Goal: Task Accomplishment & Management: Manage account settings

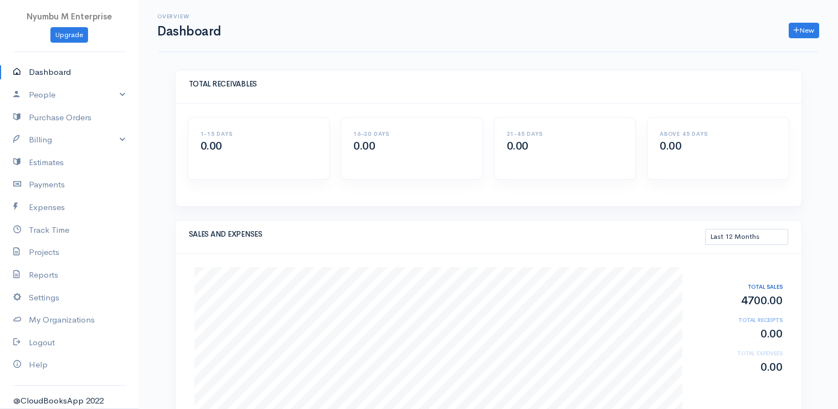
select select "365"
click at [807, 33] on link "New" at bounding box center [804, 31] width 30 height 16
click at [646, 223] on div "SALES AND EXPENSES This Month Last 30 Days Last 3 Months Last 12 Months Year to…" at bounding box center [489, 237] width 626 height 33
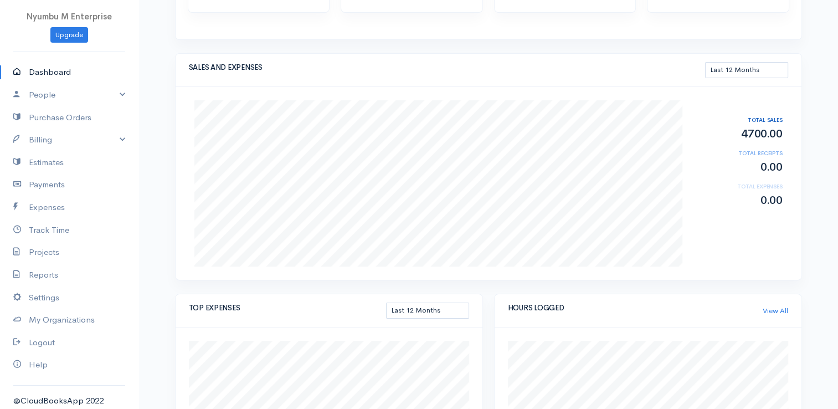
scroll to position [14, 0]
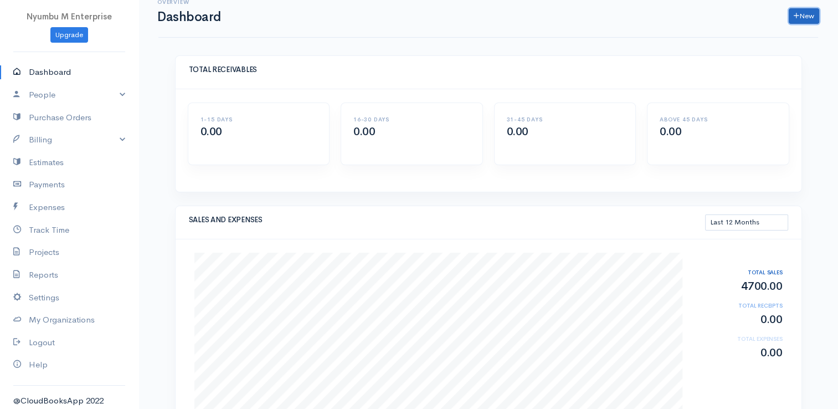
click at [790, 13] on link "New" at bounding box center [804, 16] width 30 height 16
click at [761, 38] on link "Invoice" at bounding box center [777, 38] width 88 height 19
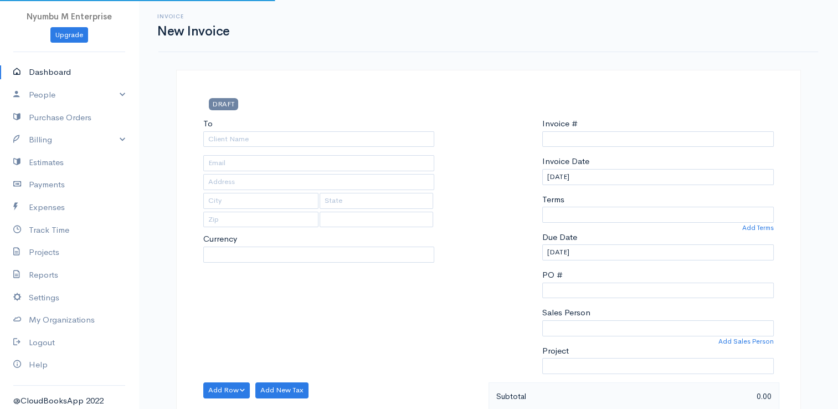
type input "INV0000002"
select select "[GEOGRAPHIC_DATA]"
select select "ZMW"
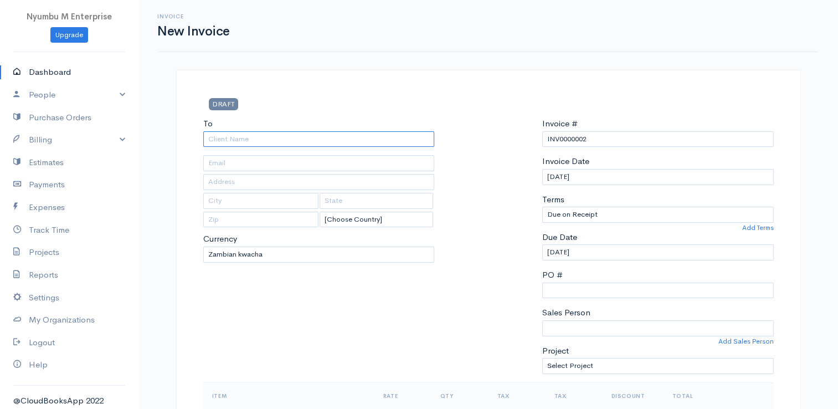
click at [300, 142] on input "To" at bounding box center [319, 139] width 232 height 16
type input "Mafo"
click at [614, 213] on select "Due on Receipt After 7 days After 15 days After 30 days After 45 days After 60 …" at bounding box center [658, 215] width 232 height 16
click at [527, 201] on div at bounding box center [488, 249] width 97 height 265
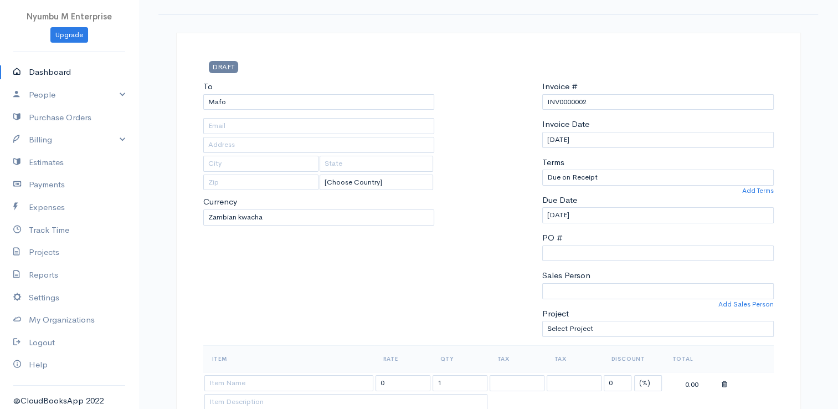
scroll to position [111, 0]
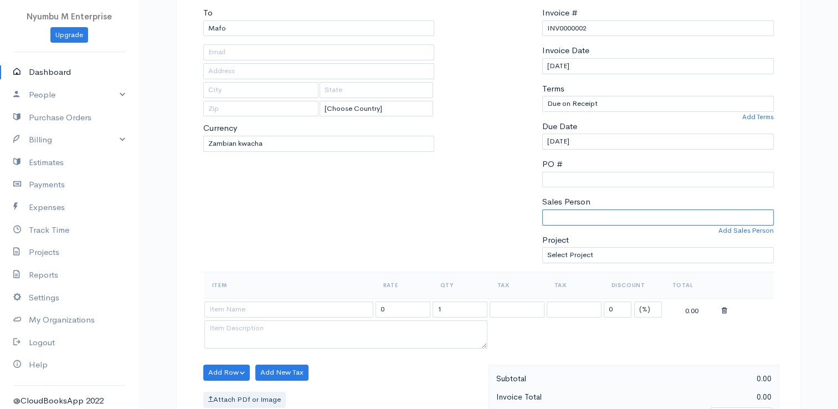
click at [581, 218] on select "Mubita Mbandu" at bounding box center [658, 217] width 232 height 16
select select "Mubita Mbandu"
click at [542, 209] on select "Mubita Mbandu" at bounding box center [658, 217] width 232 height 16
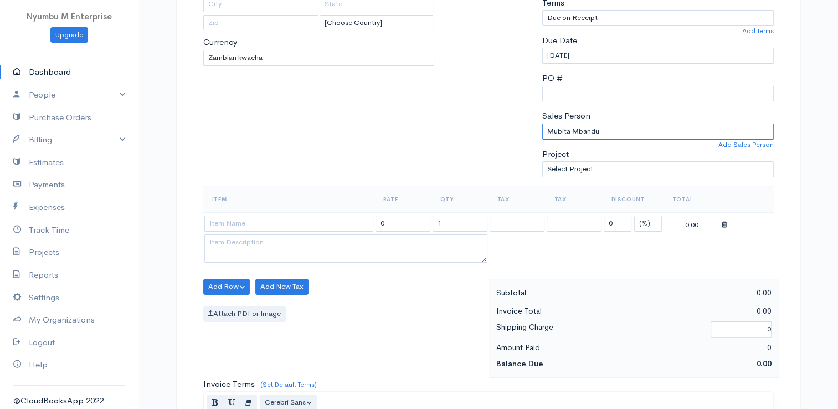
scroll to position [222, 0]
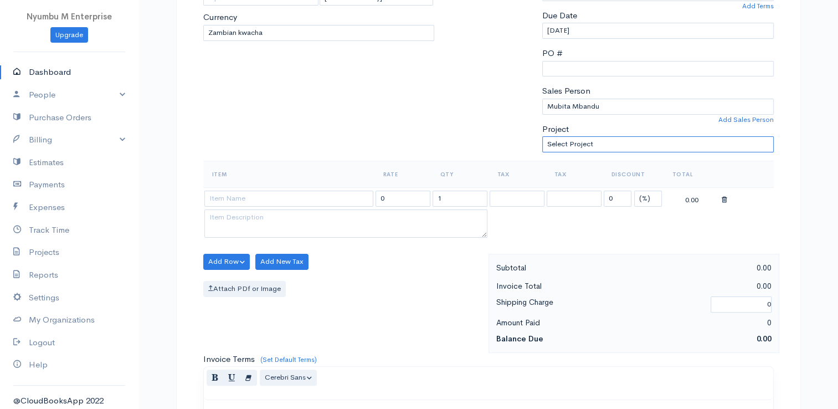
click at [594, 142] on select "Select Project" at bounding box center [658, 144] width 232 height 16
click at [456, 127] on div at bounding box center [488, 28] width 97 height 265
click at [217, 199] on input at bounding box center [288, 199] width 169 height 16
type input "Jersey"
click at [396, 201] on input "0" at bounding box center [403, 199] width 55 height 16
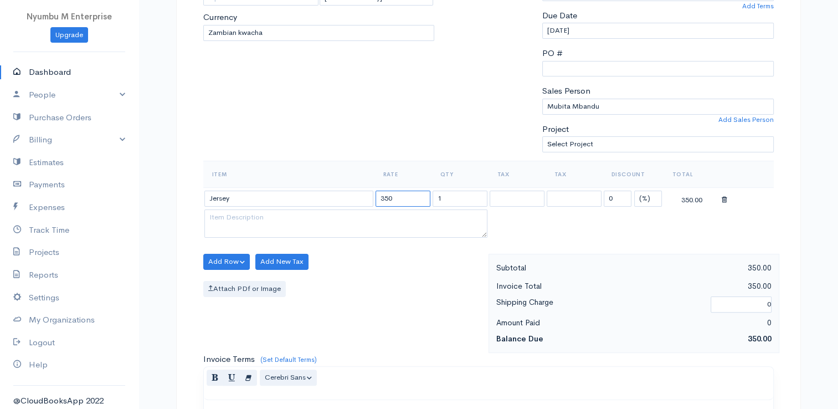
type input "350"
type input "2"
click at [226, 260] on button "Add Row" at bounding box center [226, 262] width 47 height 16
click at [230, 278] on link "Add Item Row" at bounding box center [248, 284] width 88 height 19
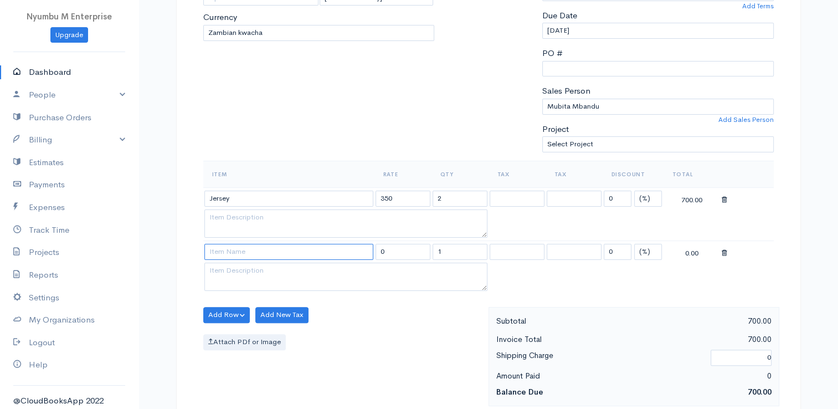
click at [232, 250] on input at bounding box center [288, 252] width 169 height 16
type input "Gray & white"
type input "1050"
click at [214, 309] on button "Add Row" at bounding box center [226, 315] width 47 height 16
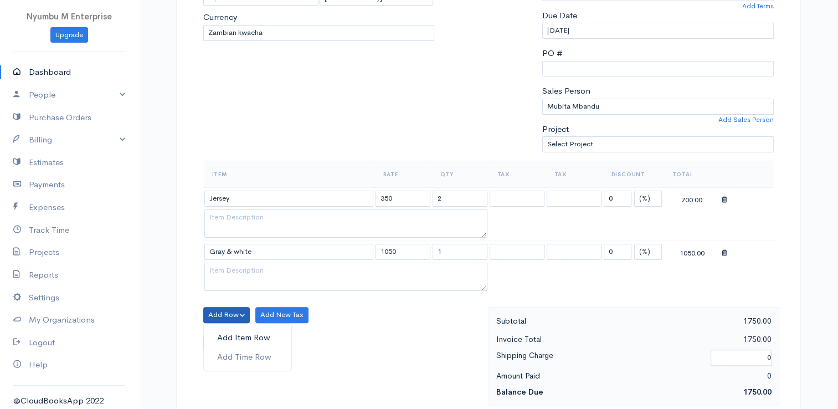
click at [237, 336] on link "Add Item Row" at bounding box center [248, 337] width 88 height 19
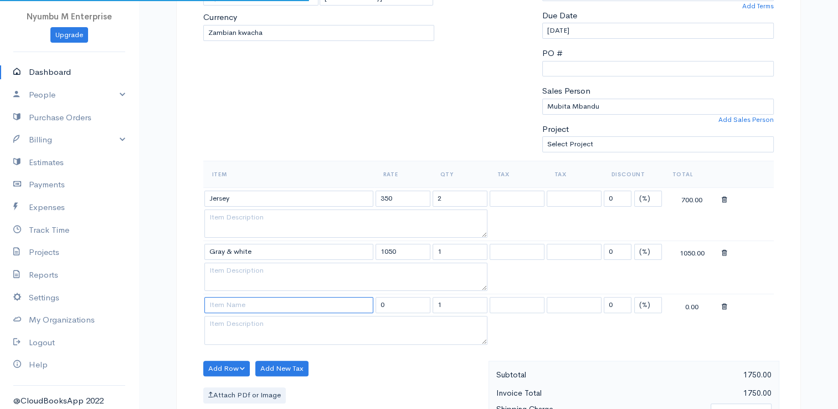
click at [244, 304] on input at bounding box center [288, 305] width 169 height 16
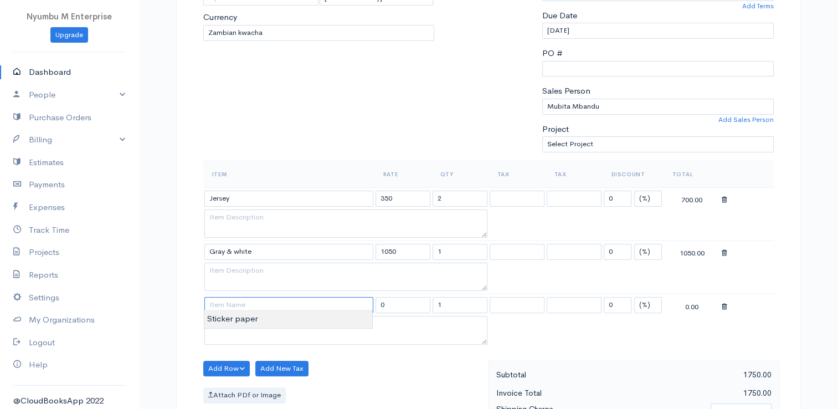
type input "s"
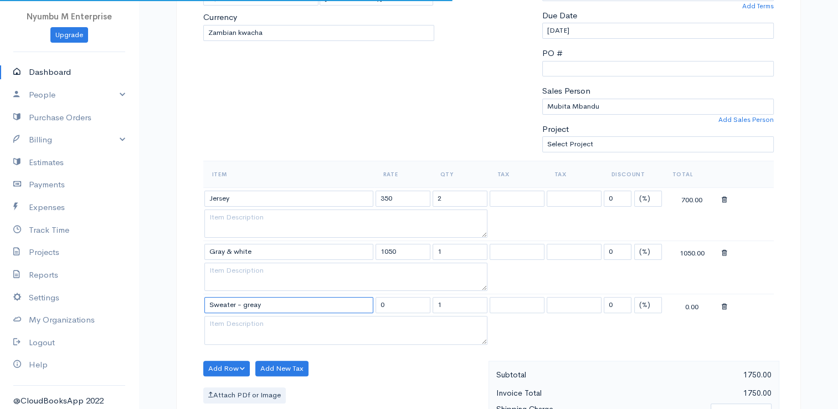
type input "Sweater - greay"
type input "1370"
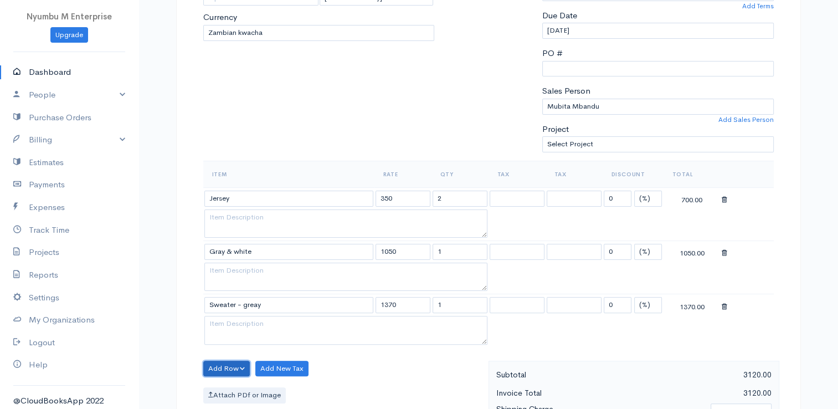
click at [217, 368] on button "Add Row" at bounding box center [226, 369] width 47 height 16
click at [238, 325] on link "Add Item Row" at bounding box center [248, 326] width 88 height 19
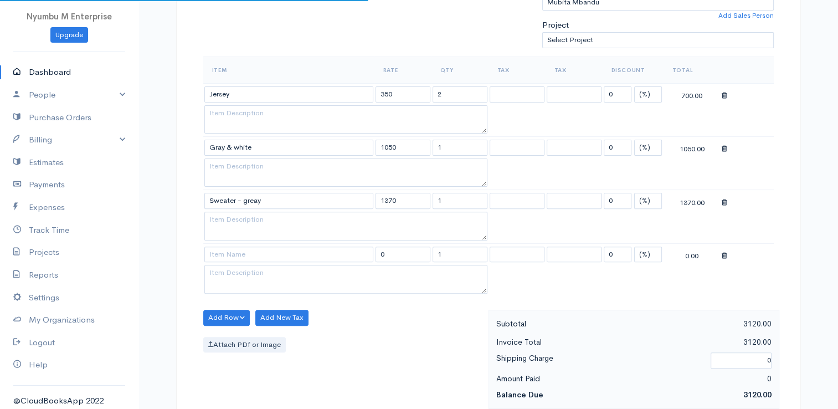
scroll to position [332, 0]
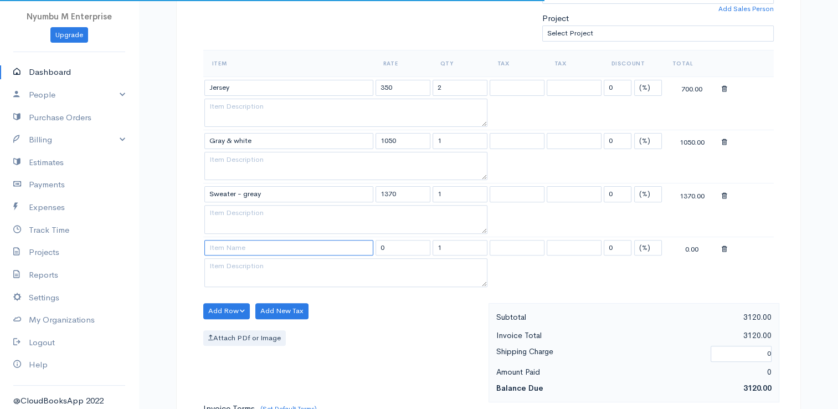
click at [233, 244] on input at bounding box center [288, 248] width 169 height 16
type input "Sweater"
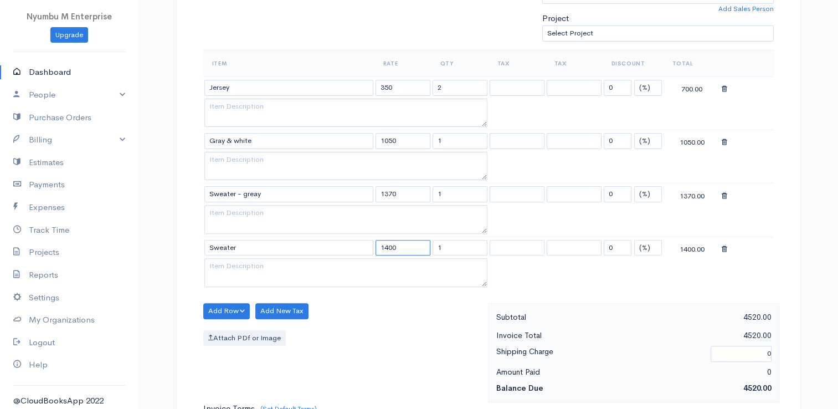
type input "1400"
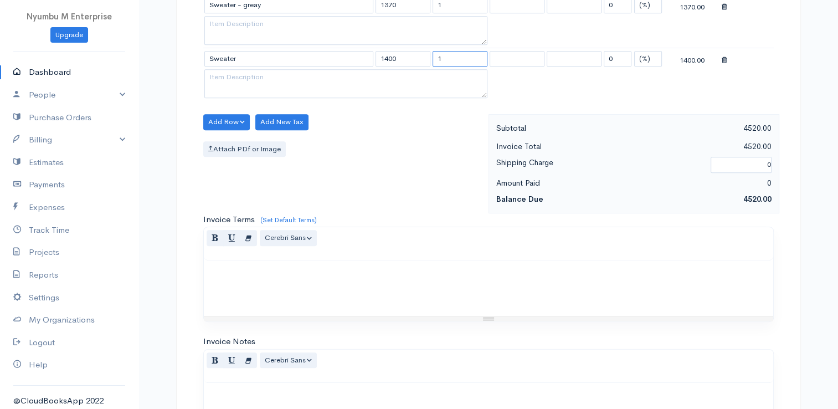
scroll to position [554, 0]
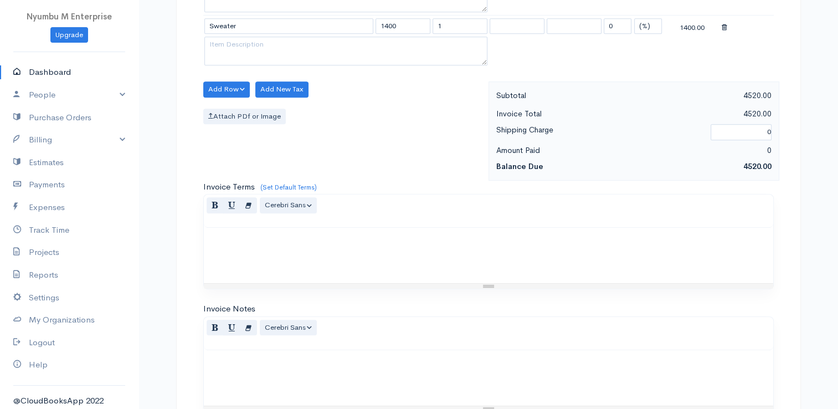
click at [354, 109] on div "Attach PDf or Image" at bounding box center [343, 117] width 280 height 16
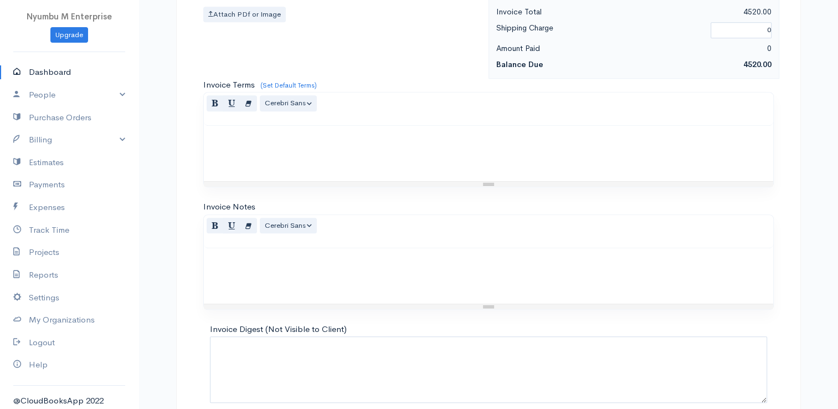
scroll to position [703, 0]
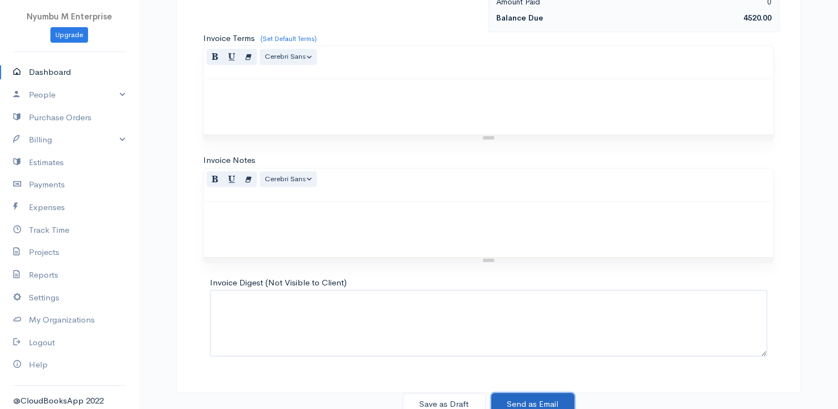
click at [536, 400] on button "Send as Email" at bounding box center [532, 404] width 83 height 23
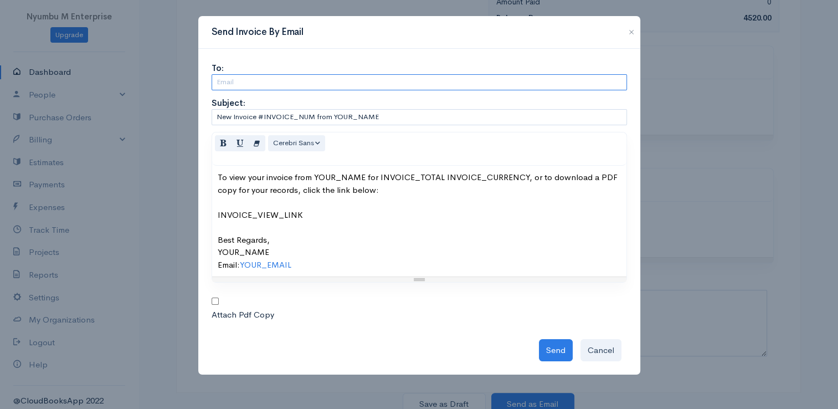
click at [259, 83] on input "text" at bounding box center [420, 82] width 416 height 16
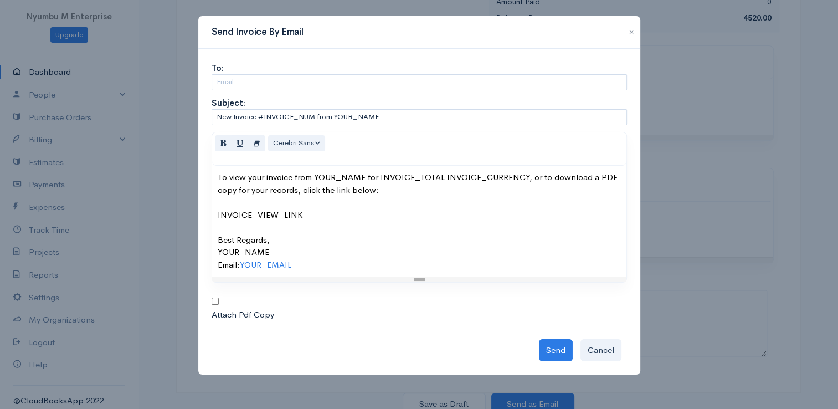
click at [186, 189] on div "Send Invoice By Email To: Subject: New Invoice #INVOICE_NUM from YOUR_NAME <div…" at bounding box center [419, 204] width 838 height 409
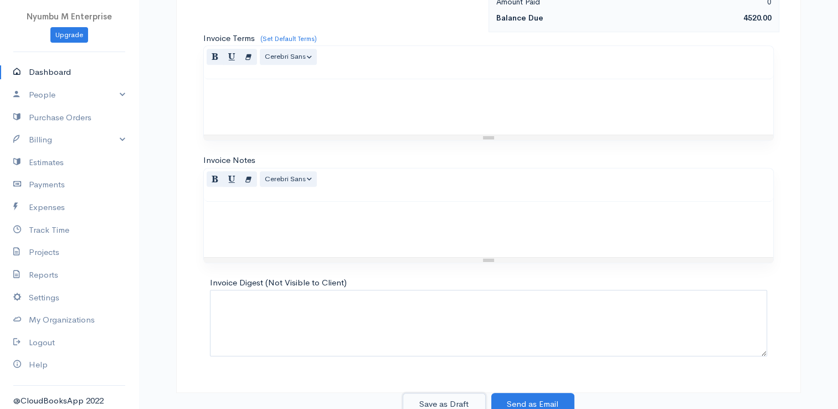
click at [445, 398] on button "Save as Draft" at bounding box center [444, 404] width 83 height 23
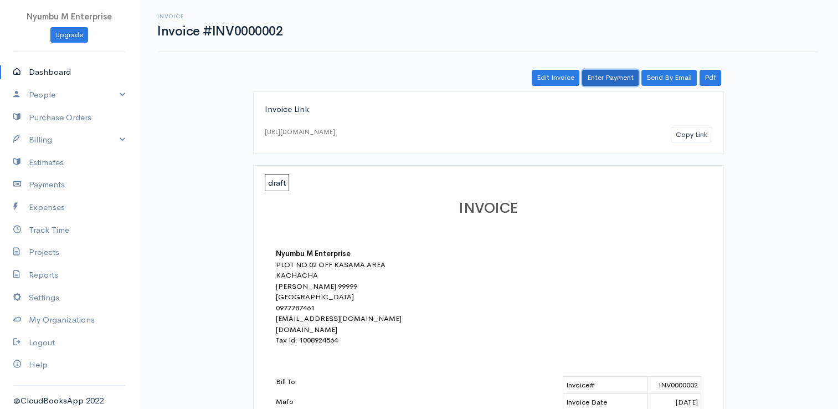
click at [618, 79] on link "Enter Payment" at bounding box center [610, 78] width 57 height 16
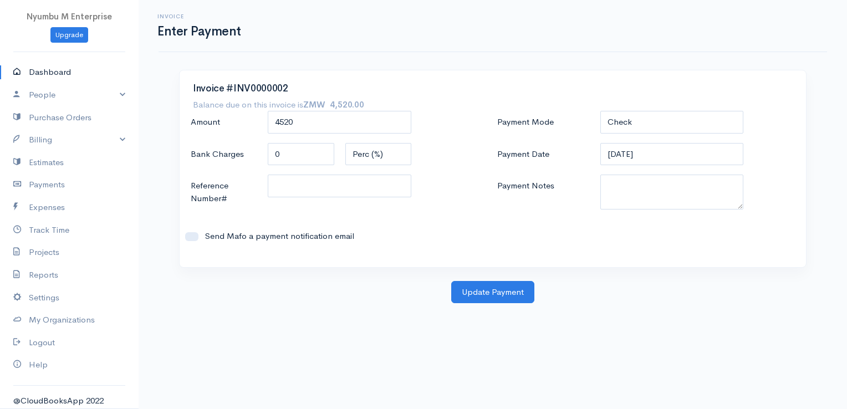
click at [60, 79] on link "Dashboard" at bounding box center [69, 72] width 139 height 23
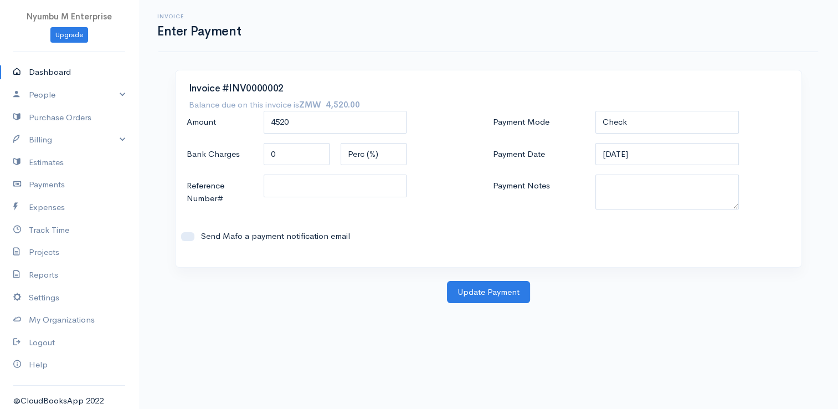
select select "365"
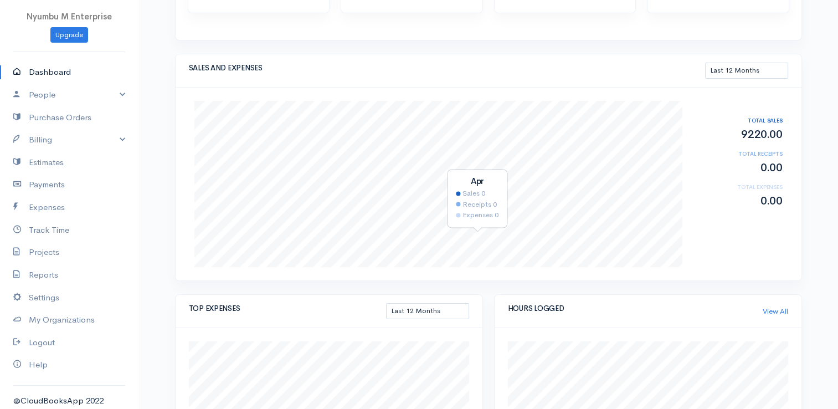
scroll to position [111, 0]
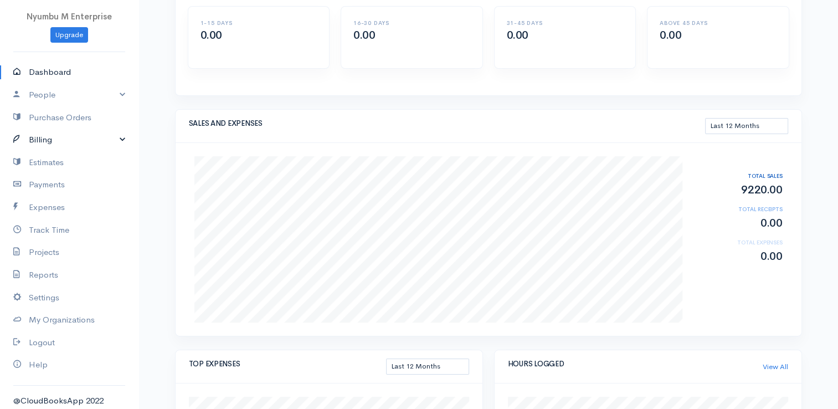
click at [110, 140] on link "Billing" at bounding box center [69, 140] width 139 height 23
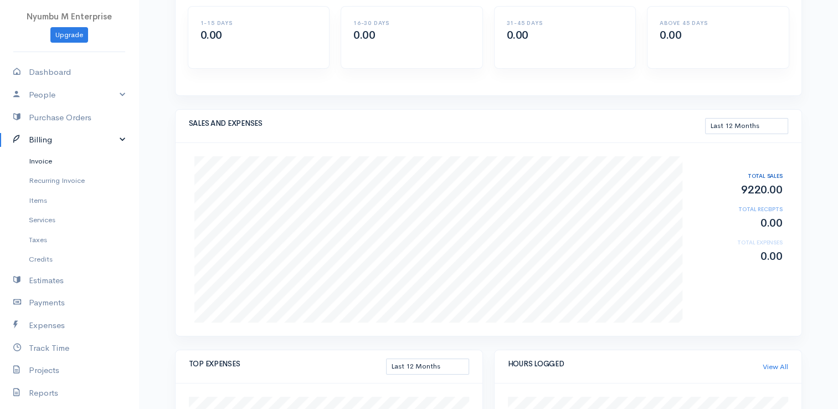
click at [57, 160] on link "Invoice" at bounding box center [69, 161] width 139 height 20
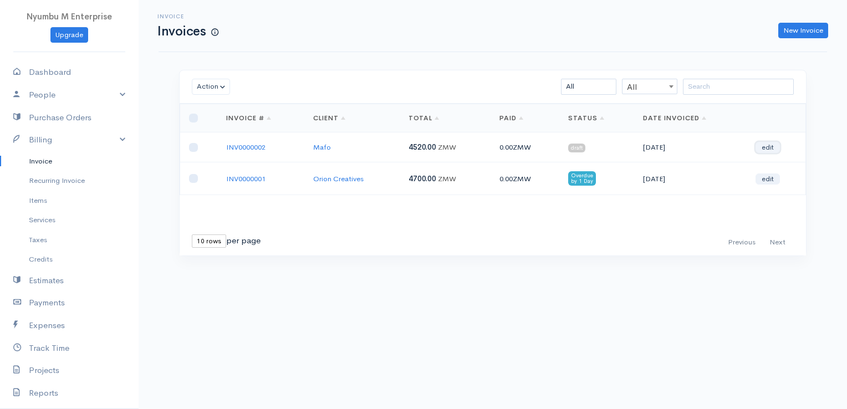
click at [768, 148] on link "edit" at bounding box center [767, 147] width 24 height 11
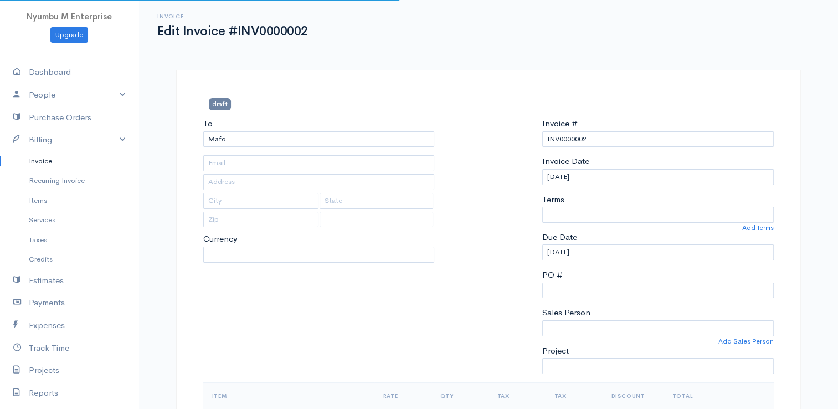
select select
select select "0"
select select "Mubita Mbandu"
select select "[GEOGRAPHIC_DATA]"
select select "ZMW"
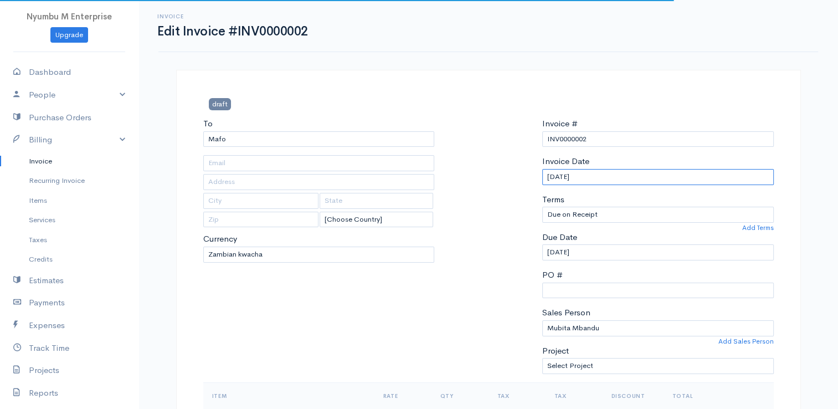
click at [623, 172] on input "[DATE]" at bounding box center [658, 177] width 232 height 16
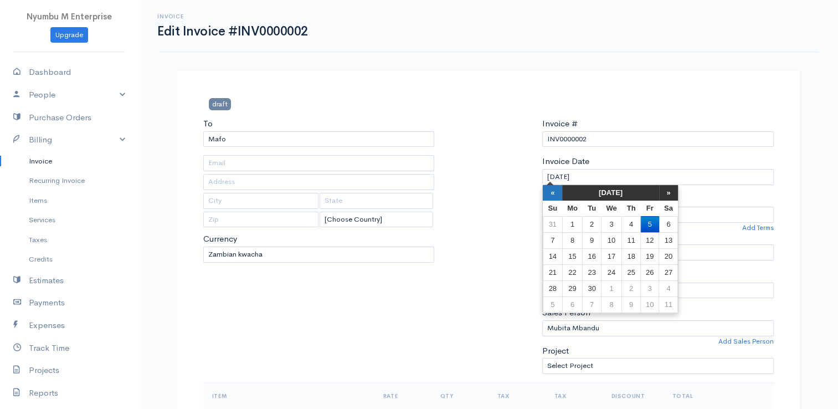
click at [555, 194] on th "«" at bounding box center [552, 193] width 19 height 16
click at [555, 241] on td "3" at bounding box center [552, 240] width 19 height 16
type input "[DATE]"
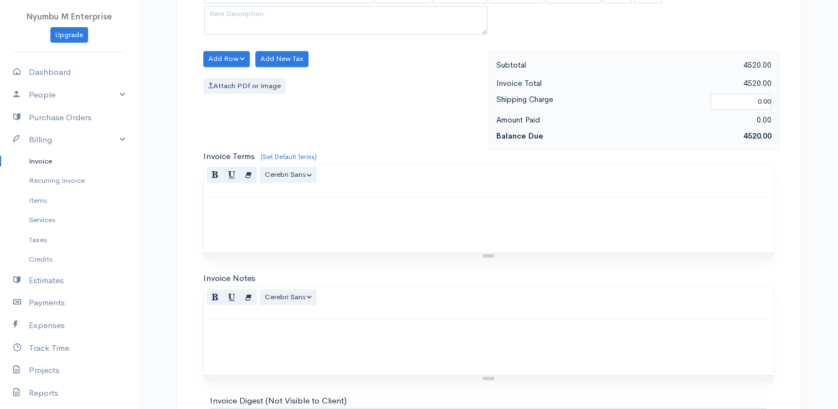
scroll to position [703, 0]
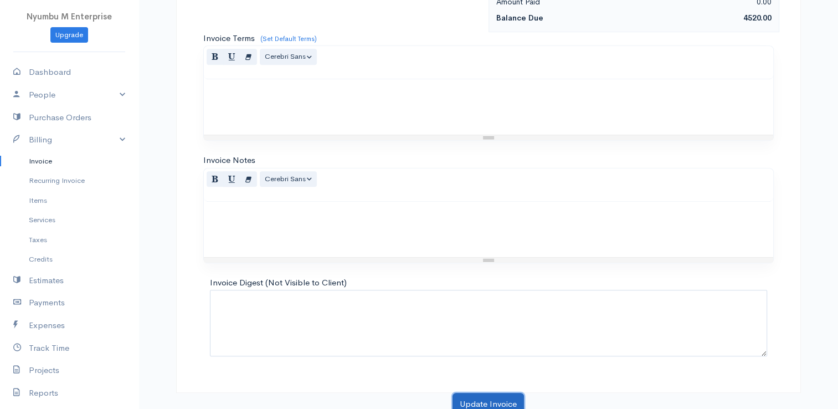
click at [493, 393] on button "Update Invoice" at bounding box center [488, 404] width 71 height 23
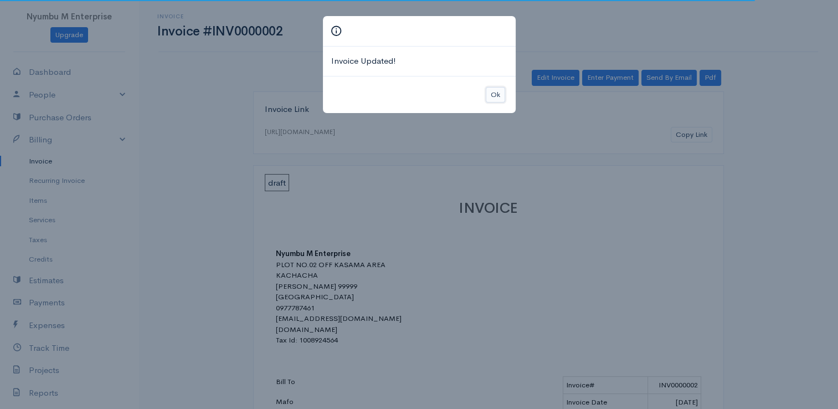
click at [493, 94] on button "Ok" at bounding box center [495, 95] width 19 height 16
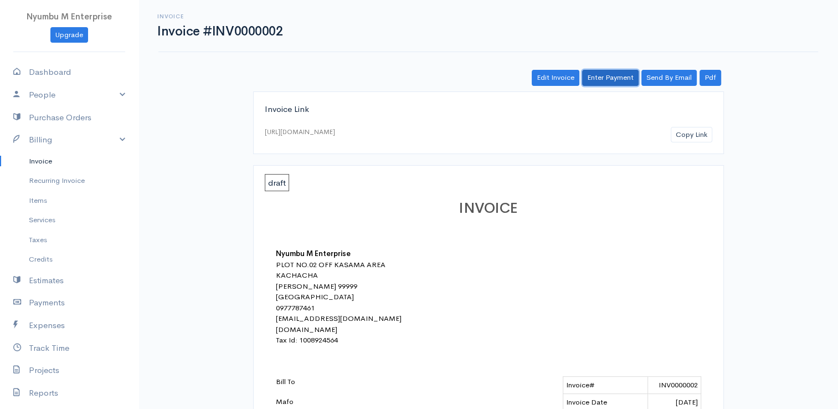
click at [622, 81] on link "Enter Payment" at bounding box center [610, 78] width 57 height 16
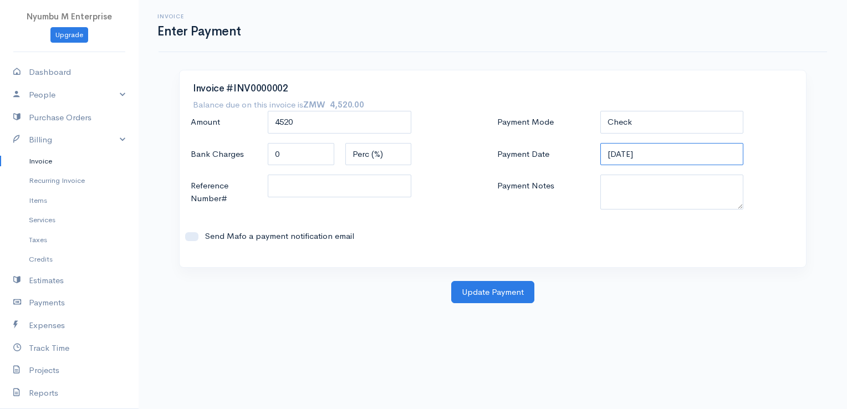
click at [637, 153] on input "[DATE]" at bounding box center [672, 154] width 144 height 23
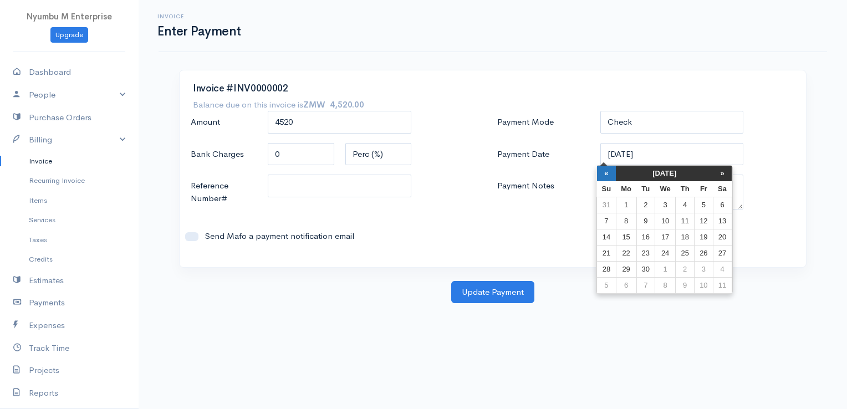
click at [602, 173] on th "«" at bounding box center [606, 174] width 19 height 16
click at [615, 219] on td "3" at bounding box center [610, 221] width 19 height 16
type input "[DATE]"
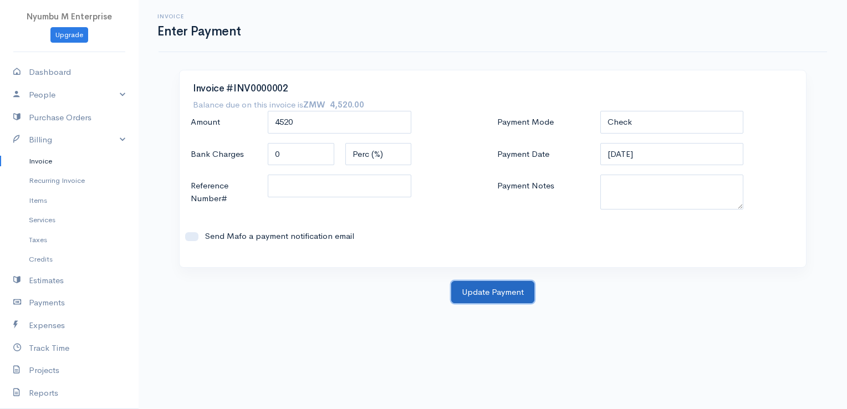
click at [494, 290] on button "Update Payment" at bounding box center [492, 292] width 83 height 23
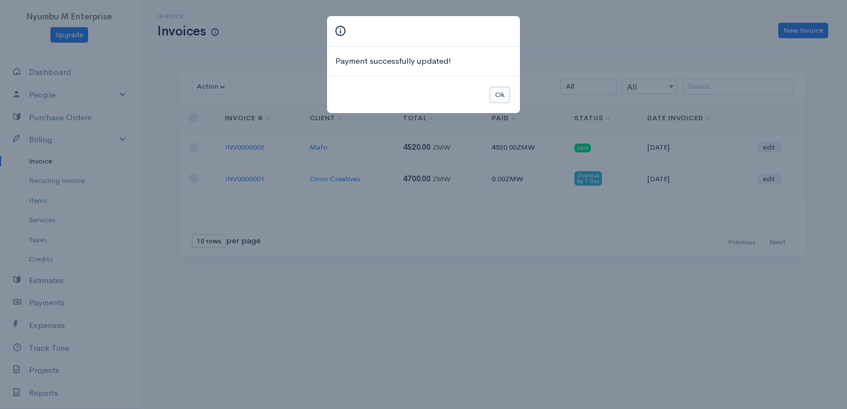
click at [494, 89] on button "Ok" at bounding box center [499, 95] width 19 height 16
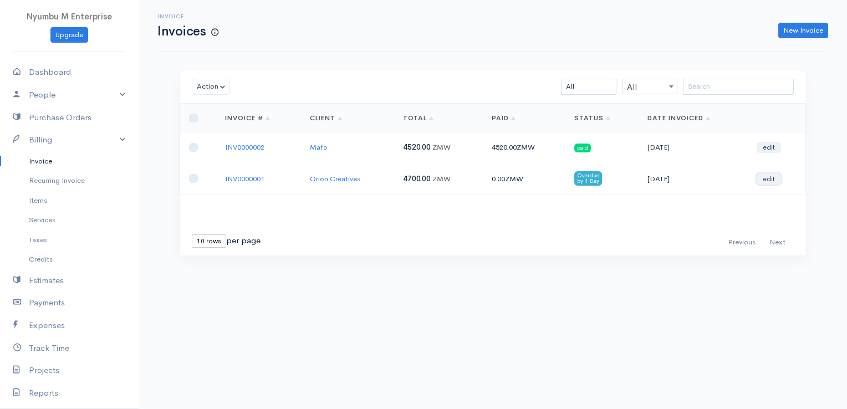
click at [772, 177] on link "edit" at bounding box center [768, 178] width 24 height 11
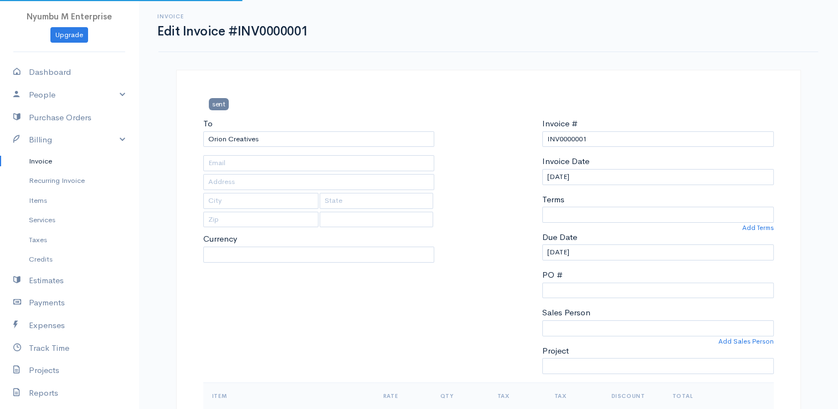
type input "[EMAIL_ADDRESS][DOMAIN_NAME]"
type input "[GEOGRAPHIC_DATA]"
type input "Lusaka"
type input "99999"
select select
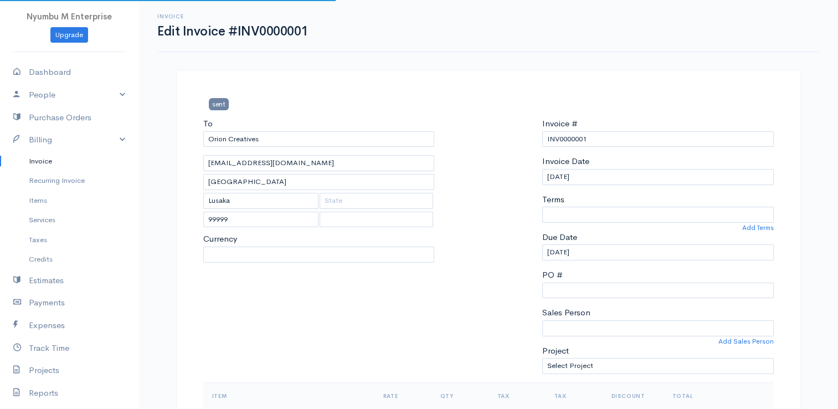
select select "[GEOGRAPHIC_DATA]"
select select "ZMW"
select select "0"
select select "Mubita Mbandu"
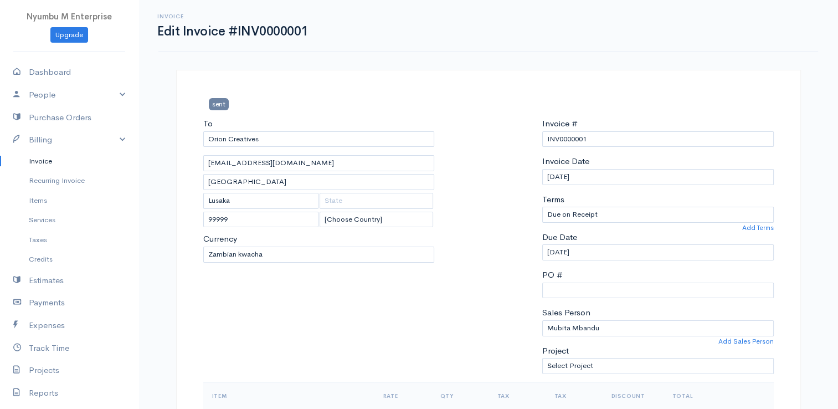
click at [39, 156] on link "Invoice" at bounding box center [69, 161] width 139 height 20
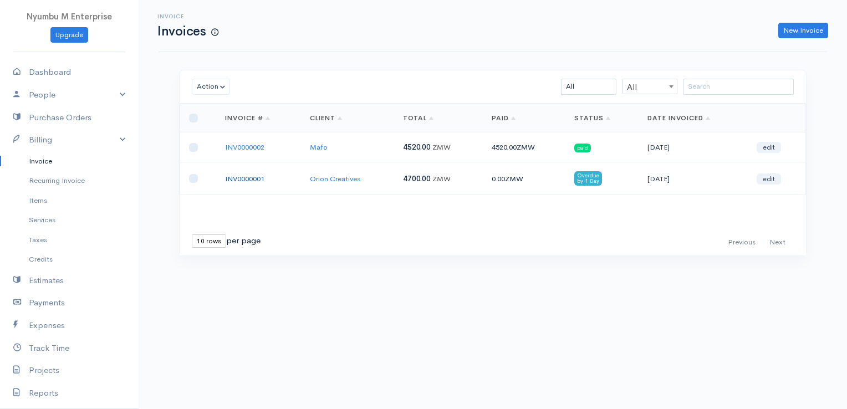
click at [237, 174] on link "INV0000001" at bounding box center [244, 178] width 39 height 9
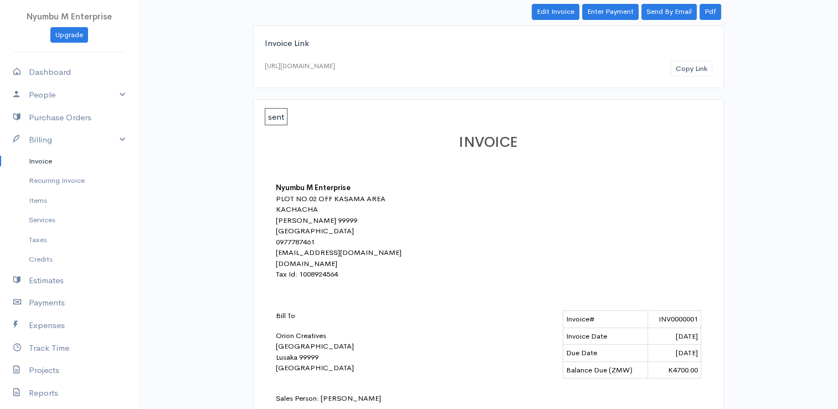
scroll to position [57, 0]
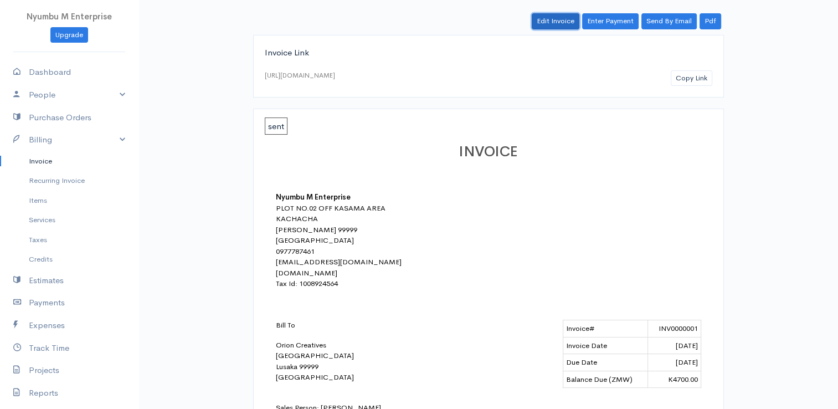
click at [557, 22] on link "Edit Invoice" at bounding box center [556, 21] width 48 height 16
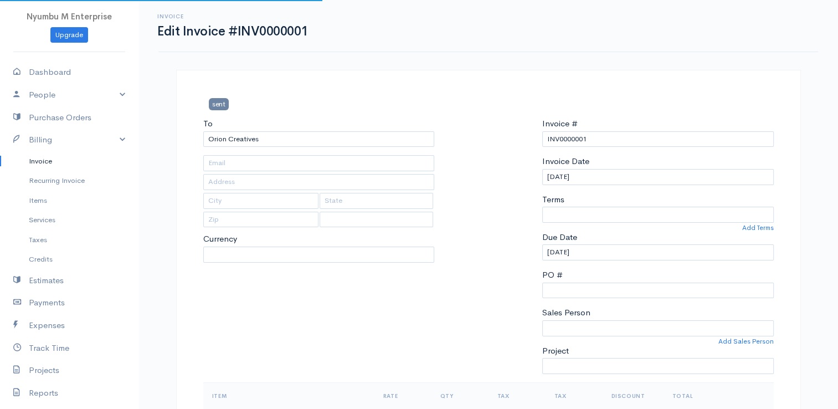
type input "[EMAIL_ADDRESS][DOMAIN_NAME]"
type input "[GEOGRAPHIC_DATA]"
type input "Lusaka"
type input "99999"
select select
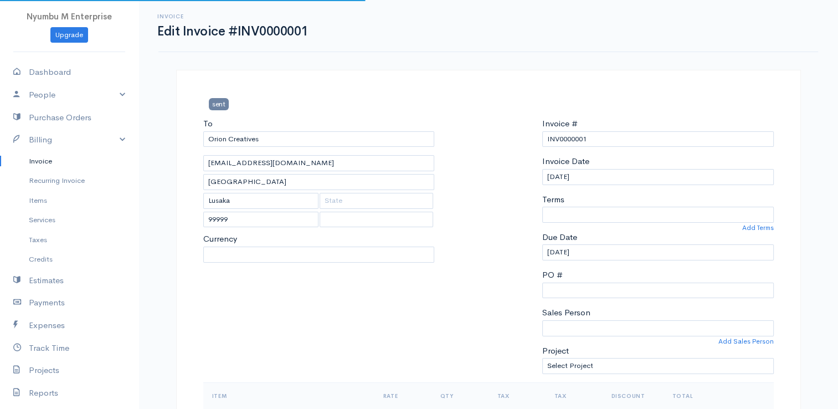
select select "0"
select select "Mubita Mbandu"
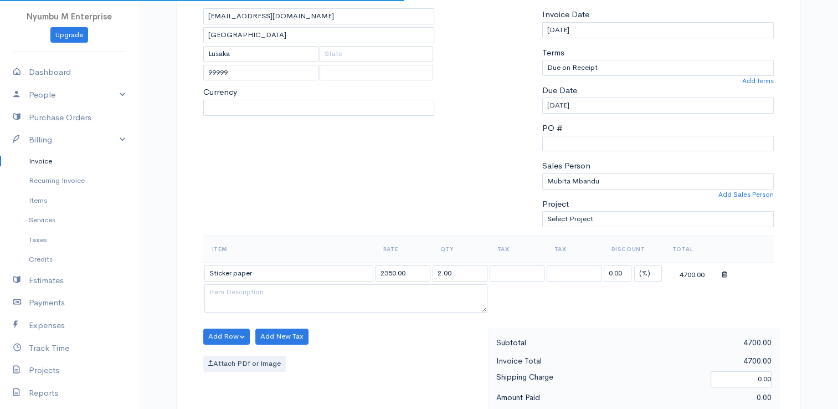
select select "[GEOGRAPHIC_DATA]"
select select "ZMW"
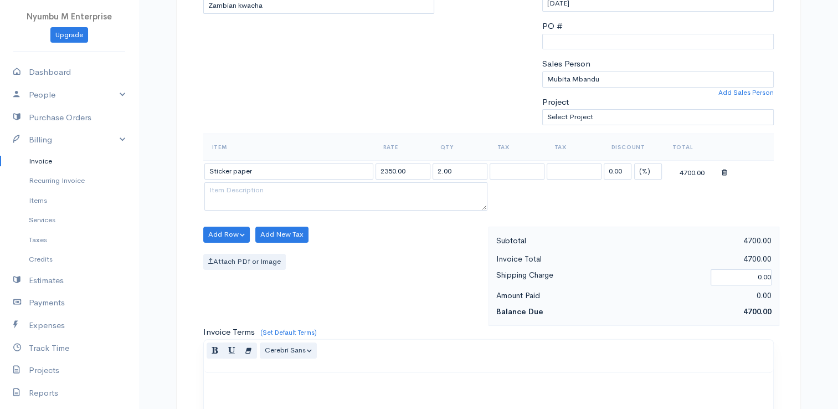
scroll to position [212, 0]
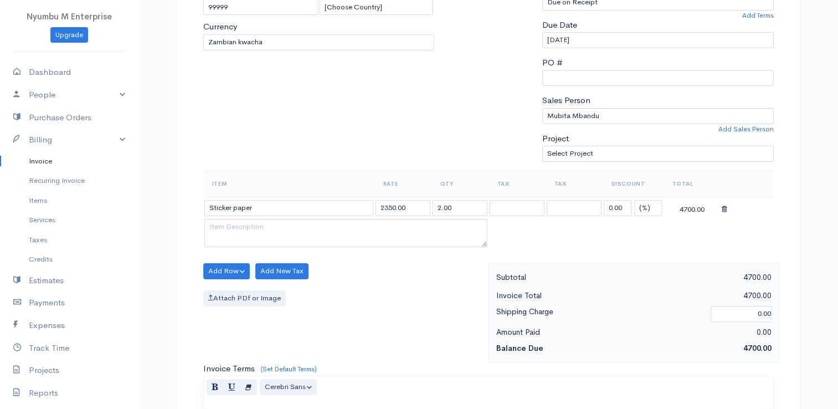
click at [727, 206] on div at bounding box center [747, 208] width 51 height 14
click at [718, 208] on div "4700.00" at bounding box center [692, 208] width 55 height 14
click at [416, 203] on input "2350.00" at bounding box center [403, 208] width 55 height 16
click at [722, 206] on icon at bounding box center [725, 210] width 6 height 8
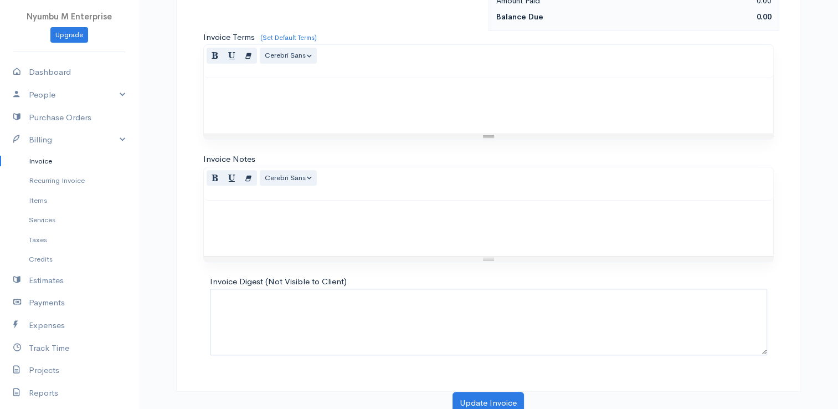
scroll to position [452, 0]
drag, startPoint x: 494, startPoint y: 395, endPoint x: 526, endPoint y: 387, distance: 32.7
click at [495, 395] on button "Update Invoice" at bounding box center [488, 401] width 71 height 23
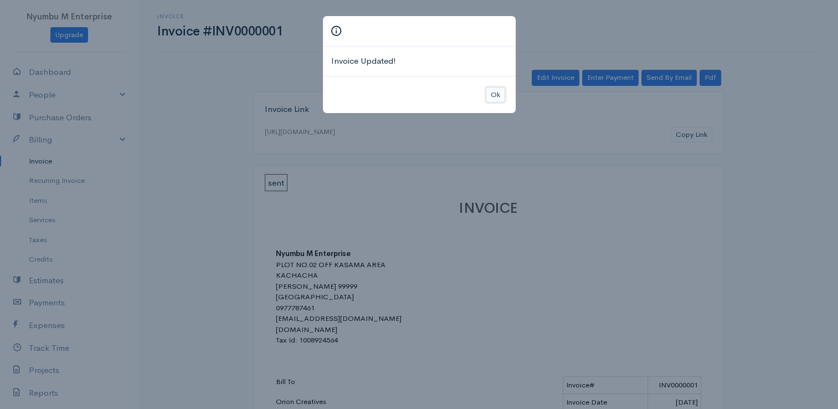
click at [494, 94] on button "Ok" at bounding box center [495, 95] width 19 height 16
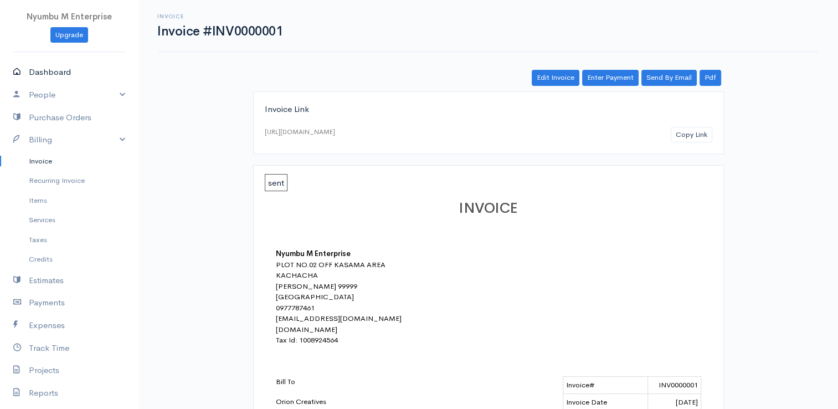
click at [60, 73] on link "Dashboard" at bounding box center [69, 72] width 139 height 23
select select "365"
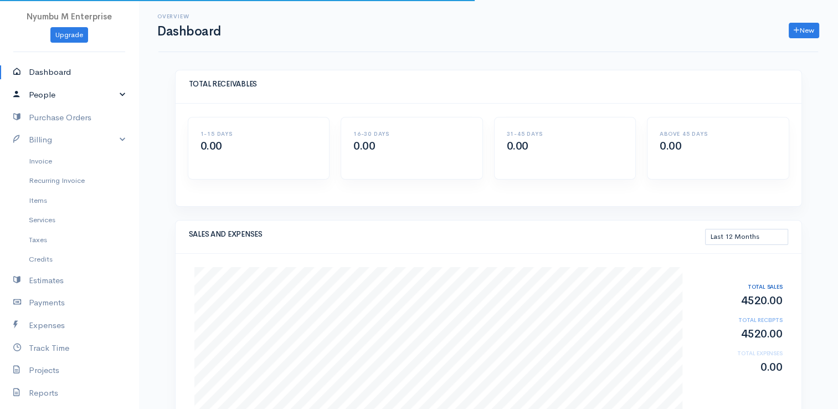
click at [72, 95] on link "People" at bounding box center [69, 95] width 139 height 23
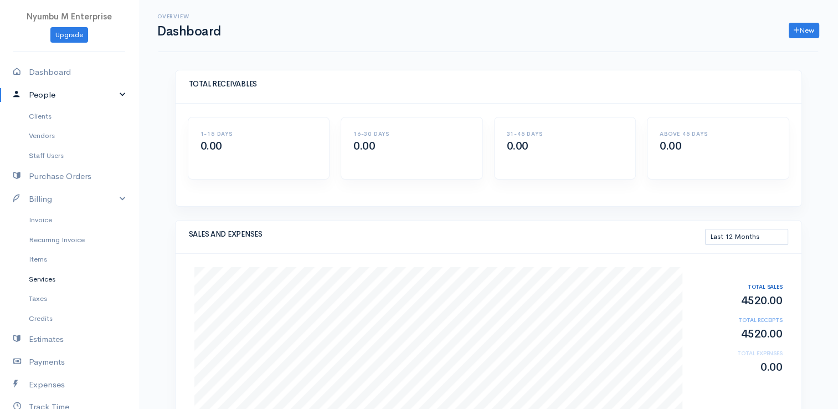
click at [39, 280] on link "Services" at bounding box center [69, 279] width 139 height 20
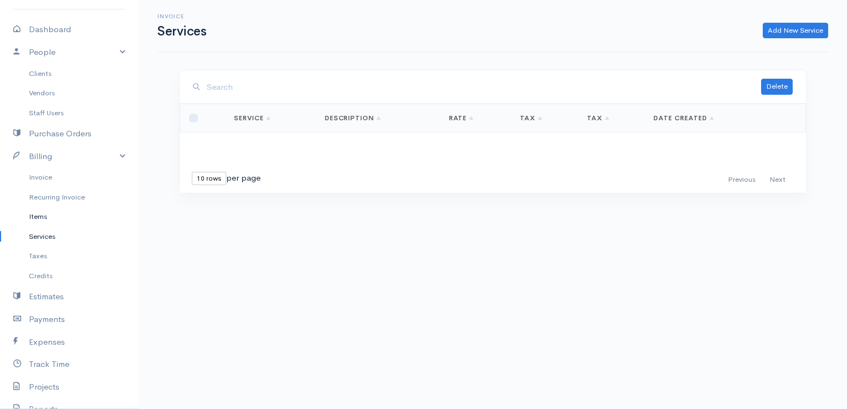
scroll to position [55, 0]
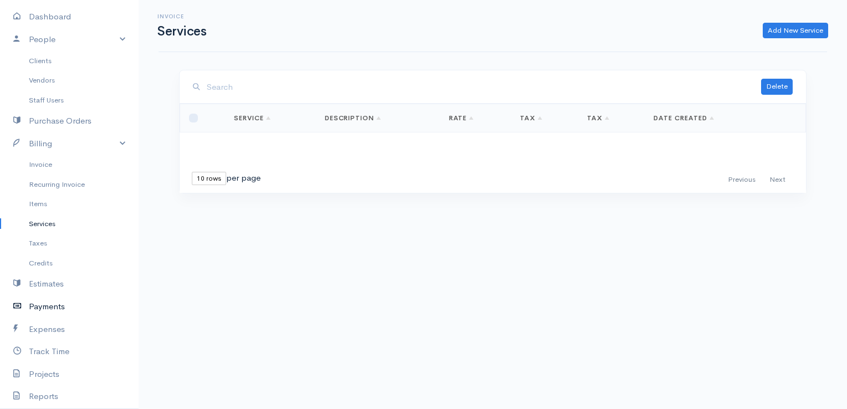
click at [42, 304] on link "Payments" at bounding box center [69, 306] width 139 height 23
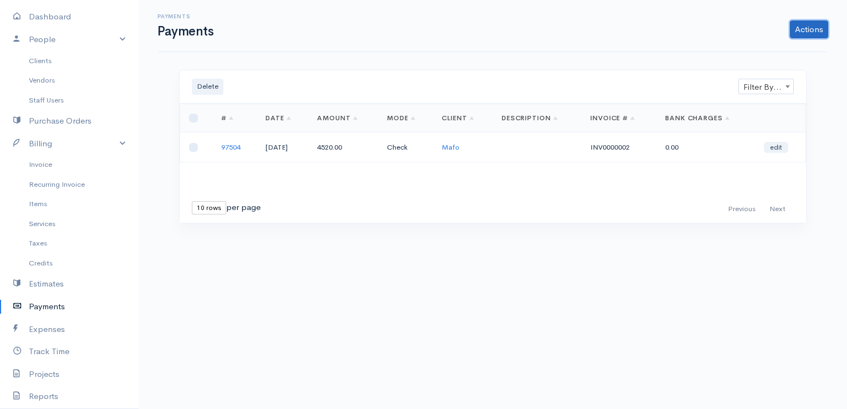
click at [807, 23] on link "Actions" at bounding box center [809, 30] width 38 height 18
click at [760, 52] on link "Enter Payment" at bounding box center [771, 52] width 114 height 19
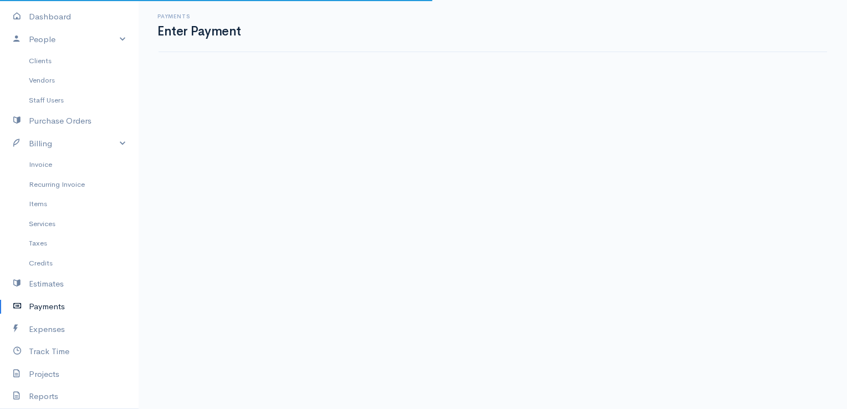
select select "2"
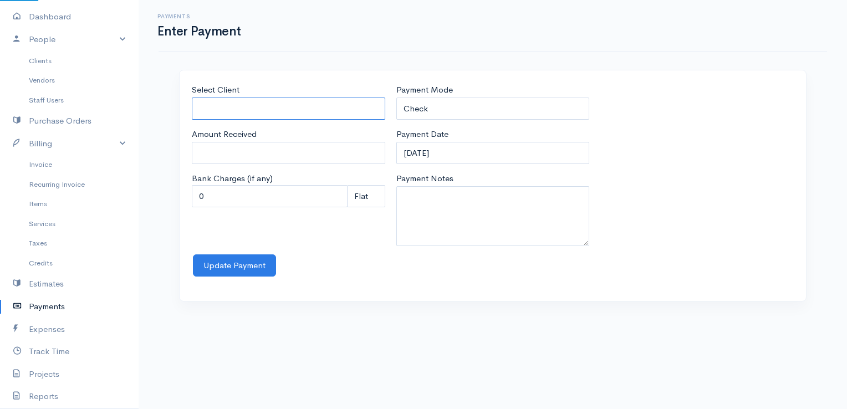
click at [261, 112] on input "Select Client" at bounding box center [288, 109] width 193 height 23
click at [406, 68] on div "Payments Enter Payment Select Client Amount Received Bank Charges (if any) 0 Pe…" at bounding box center [493, 157] width 708 height 315
click at [259, 154] on input "Amount Received" at bounding box center [288, 153] width 193 height 23
click at [414, 202] on textarea "Payment Notes" at bounding box center [492, 216] width 193 height 60
click at [320, 201] on input "0" at bounding box center [270, 196] width 156 height 23
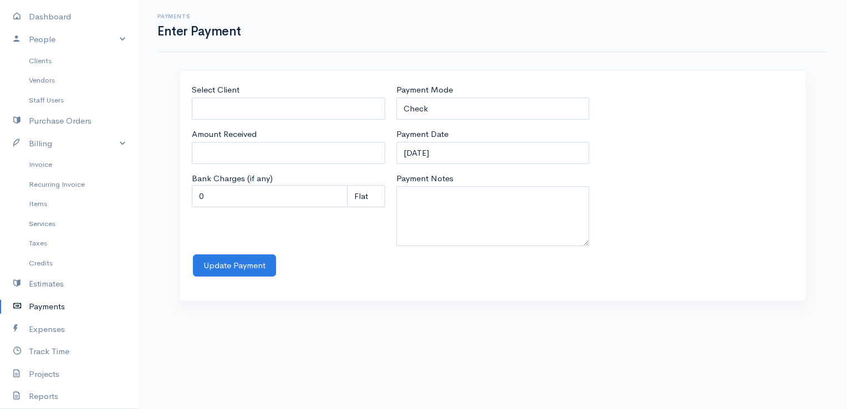
click at [38, 303] on link "Payments" at bounding box center [69, 306] width 139 height 23
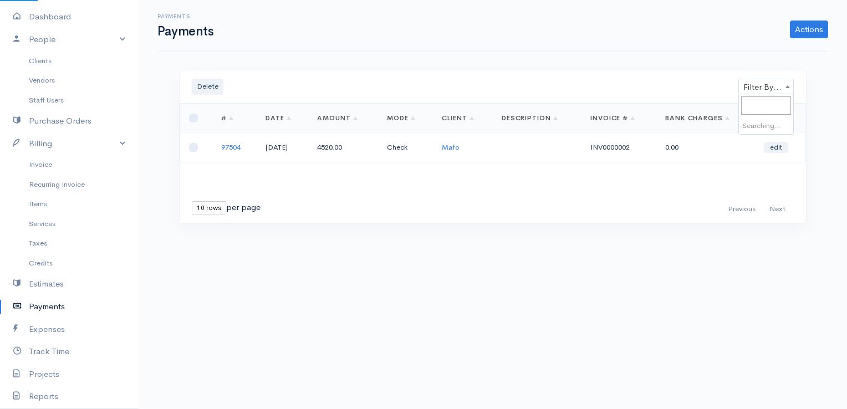
click at [774, 83] on span "Filter By Client" at bounding box center [766, 87] width 54 height 16
click at [723, 79] on div "Filter By Client Filter By Client" at bounding box center [543, 87] width 511 height 16
click at [803, 35] on link "Actions" at bounding box center [809, 30] width 38 height 18
click at [776, 68] on link "Import Bank Statement" at bounding box center [771, 71] width 114 height 19
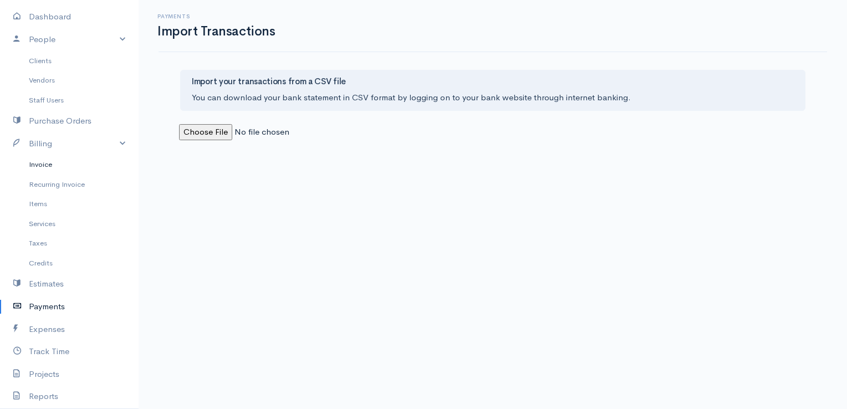
click at [49, 165] on link "Invoice" at bounding box center [69, 165] width 139 height 20
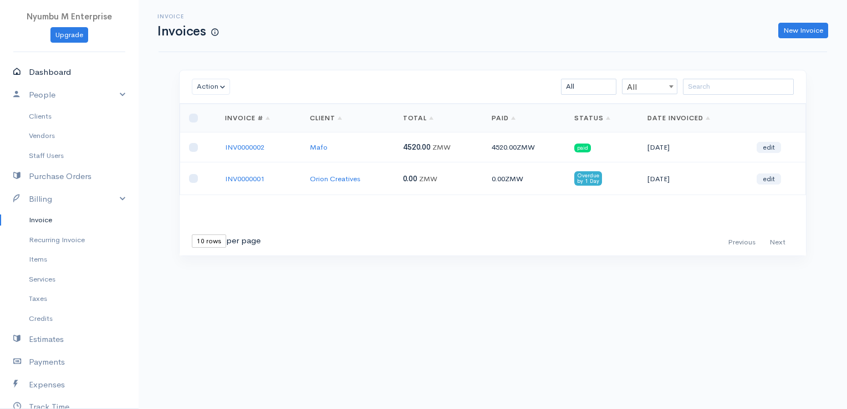
click at [49, 78] on link "Dashboard" at bounding box center [69, 72] width 139 height 23
select select "365"
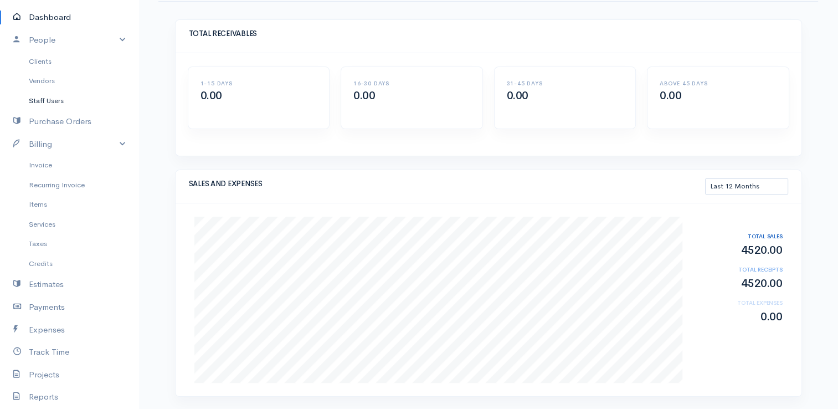
scroll to position [55, 0]
drag, startPoint x: 47, startPoint y: 161, endPoint x: 132, endPoint y: 155, distance: 86.1
click at [47, 161] on link "Invoice" at bounding box center [69, 165] width 139 height 20
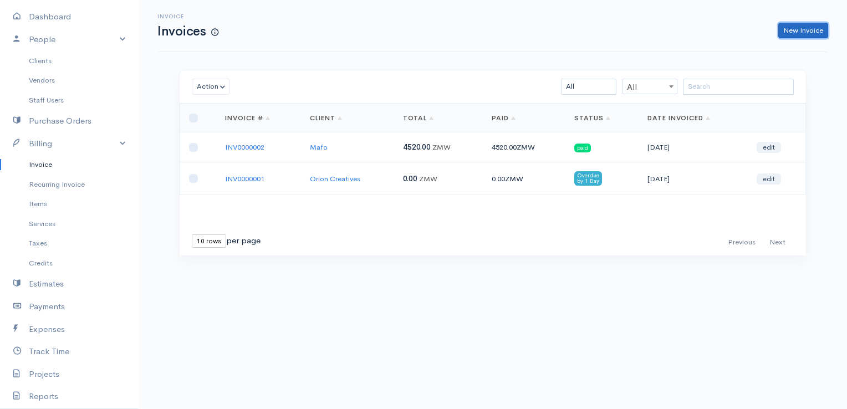
click at [793, 27] on link "New Invoice" at bounding box center [803, 31] width 50 height 16
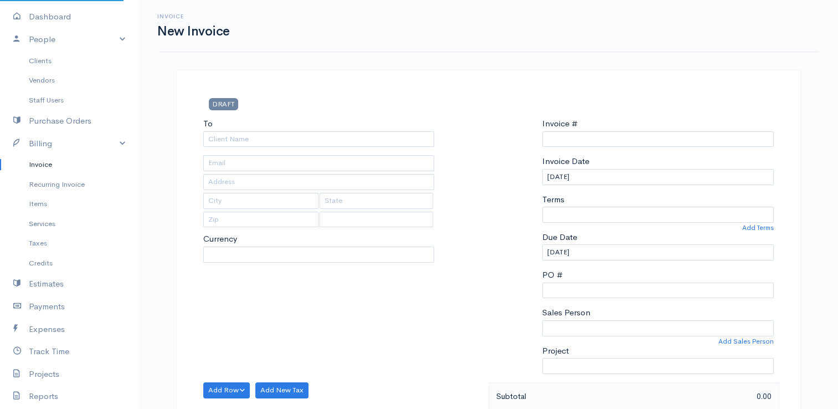
select select "[GEOGRAPHIC_DATA]"
select select "ZMW"
type input "INV0000003"
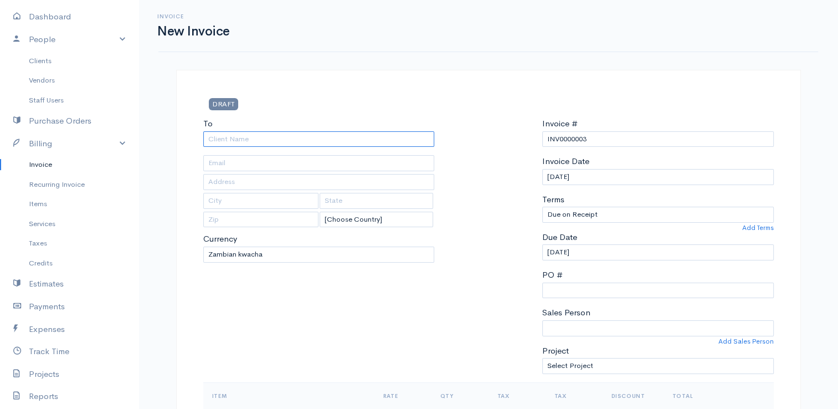
click at [255, 144] on input "To" at bounding box center [319, 139] width 232 height 16
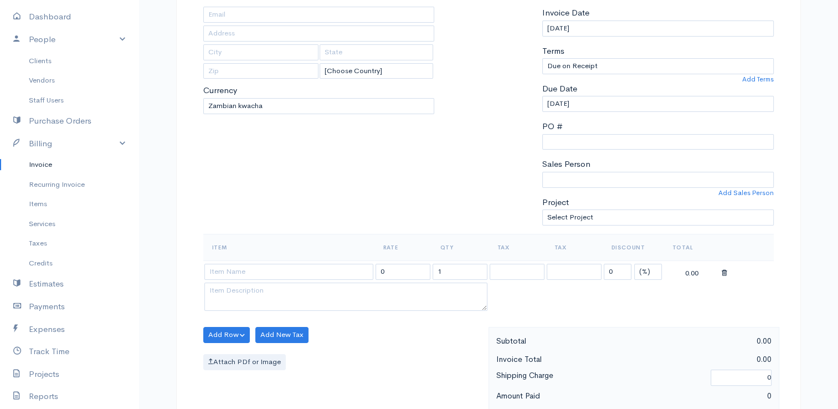
scroll to position [166, 0]
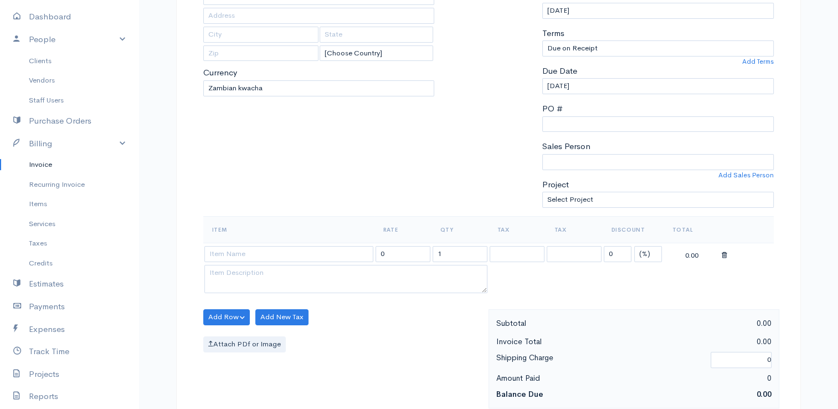
type input "[PERSON_NAME]"
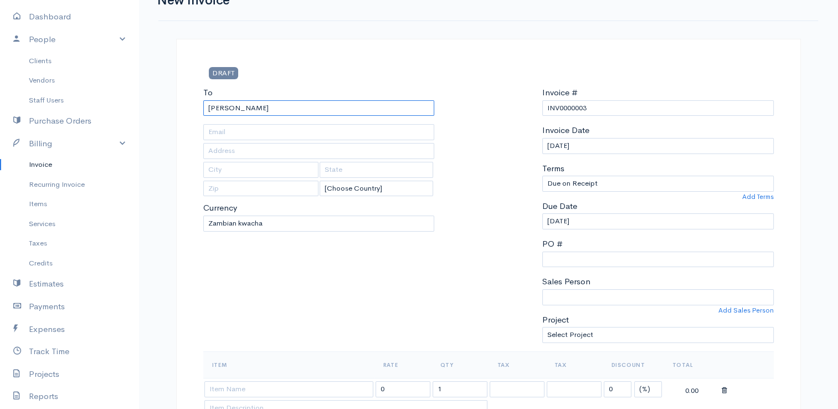
scroll to position [0, 0]
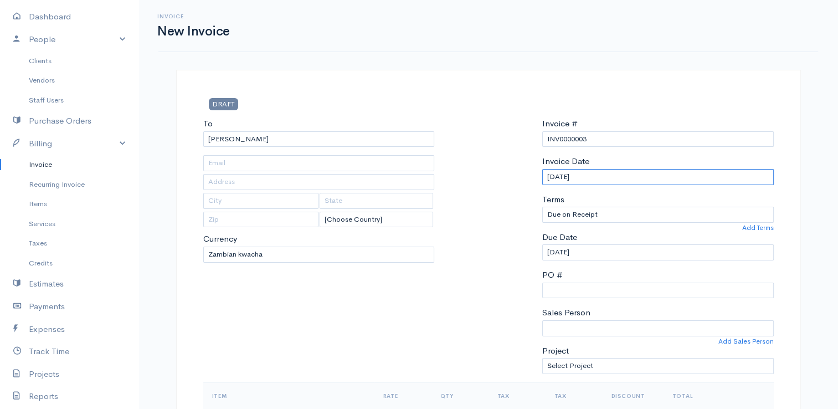
click at [634, 174] on input "[DATE]" at bounding box center [658, 177] width 232 height 16
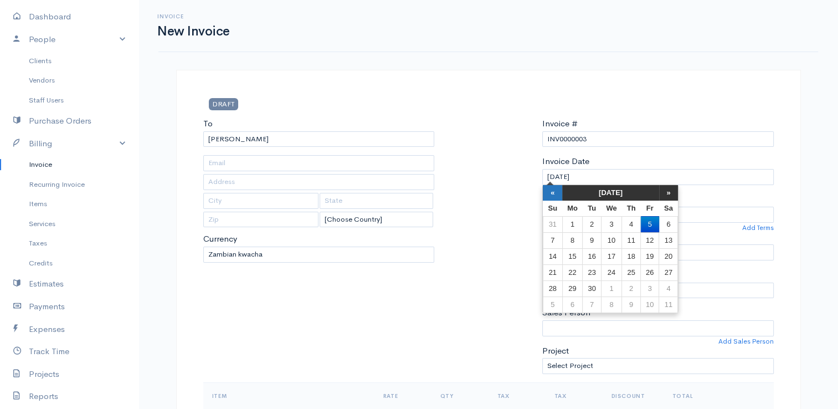
click at [559, 196] on th "«" at bounding box center [552, 193] width 19 height 16
click at [607, 272] on td "23" at bounding box center [611, 272] width 21 height 16
type input "[DATE]"
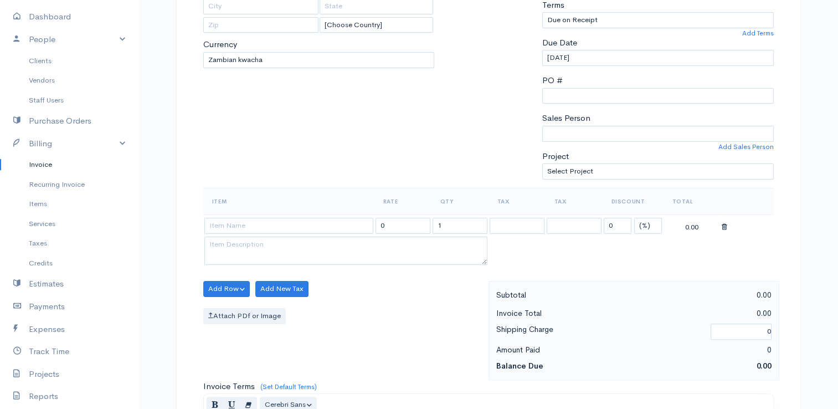
scroll to position [222, 0]
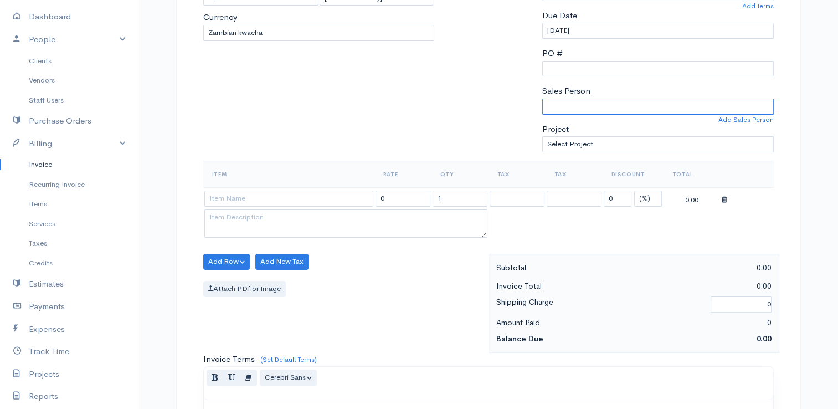
click at [581, 103] on select "Mubita Mbandu" at bounding box center [658, 107] width 232 height 16
select select "Mubita Mbandu"
click at [542, 99] on select "Mubita Mbandu" at bounding box center [658, 107] width 232 height 16
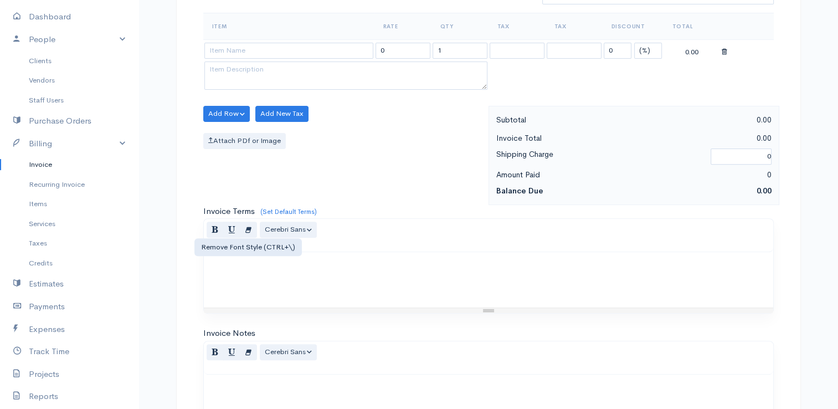
scroll to position [388, 0]
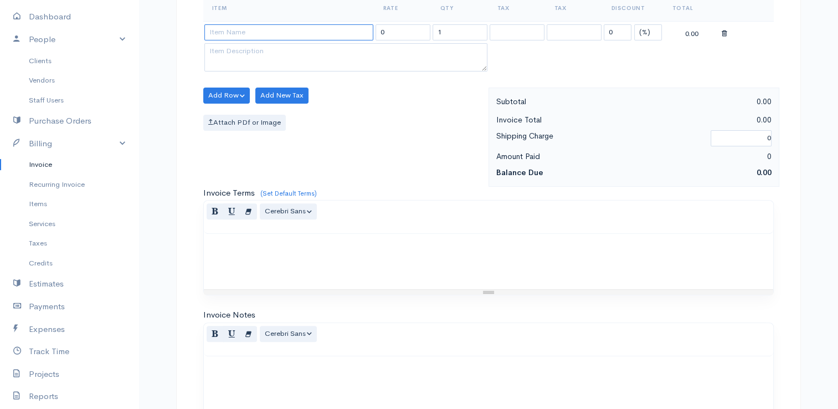
click at [227, 35] on input at bounding box center [288, 32] width 169 height 16
type input "936 x LBK"
type input "5"
type input "515"
click at [225, 101] on button "Add Row" at bounding box center [226, 96] width 47 height 16
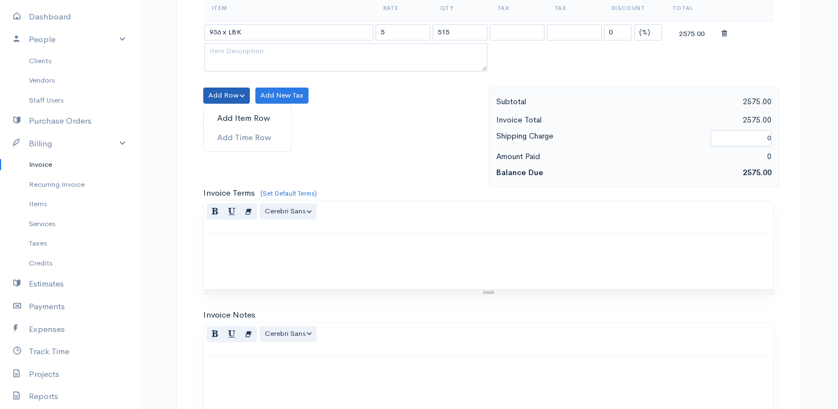
click at [241, 116] on link "Add Item Row" at bounding box center [248, 118] width 88 height 19
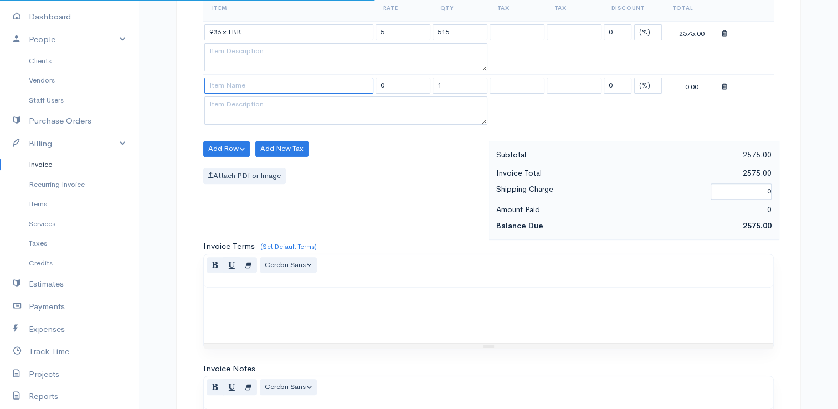
click at [234, 81] on input at bounding box center [288, 86] width 169 height 16
type input "936 x C"
type input "15"
type input "510"
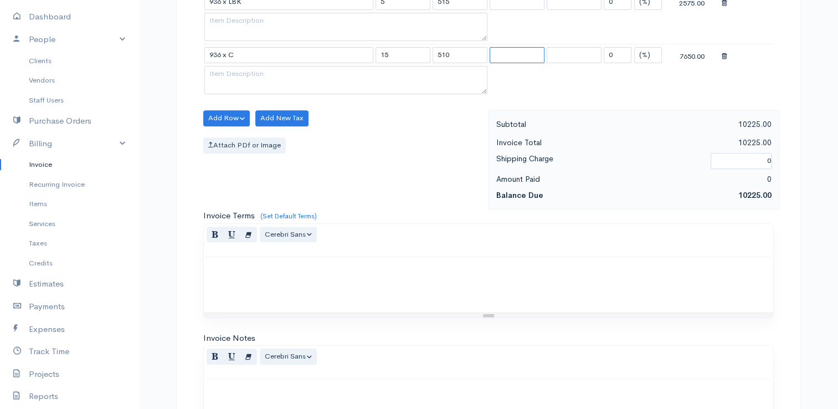
scroll to position [443, 0]
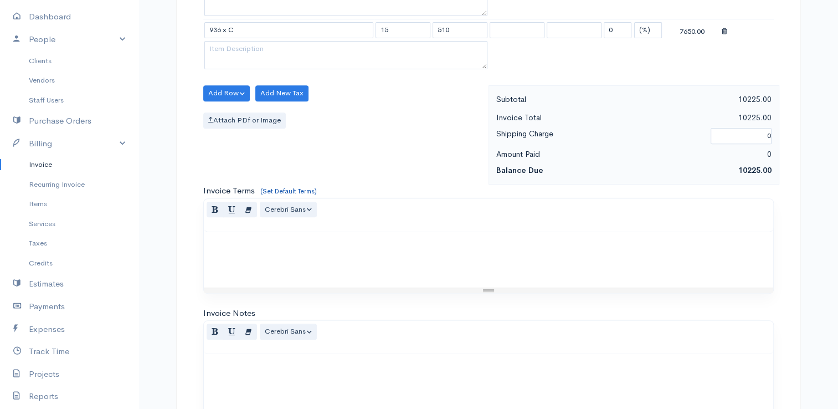
click at [288, 188] on link "(Set Default Terms)" at bounding box center [288, 191] width 57 height 9
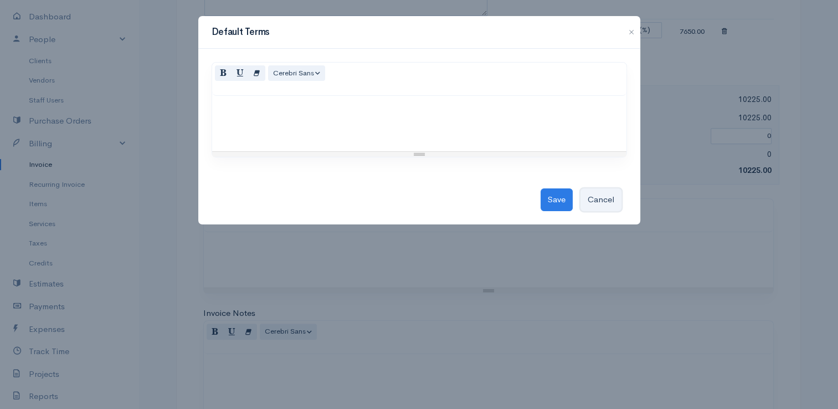
click at [592, 198] on button "Cancel" at bounding box center [601, 199] width 41 height 23
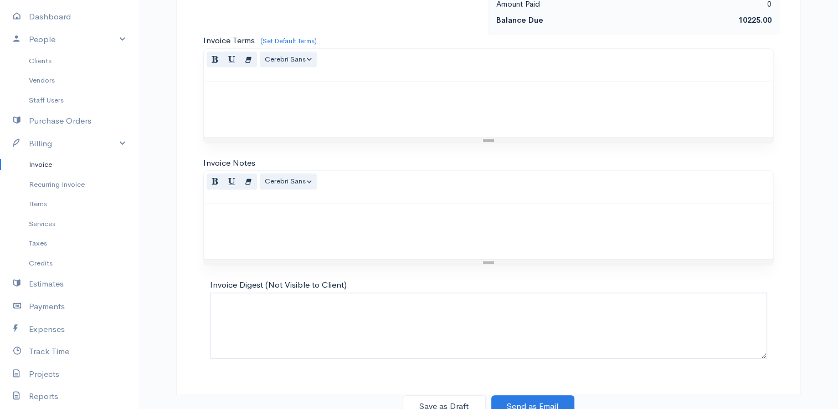
scroll to position [597, 0]
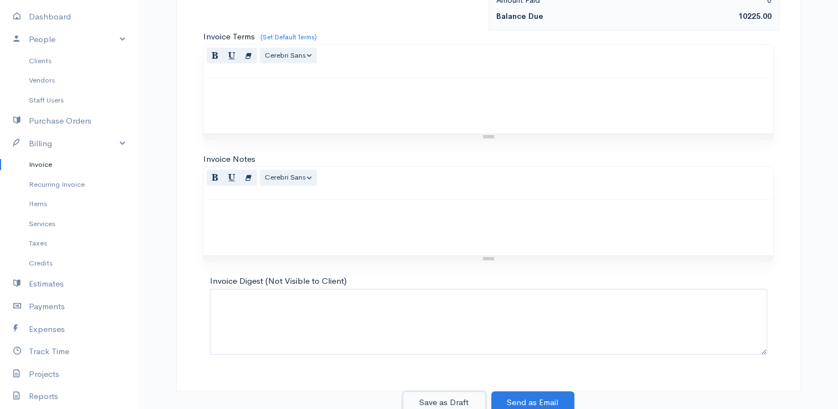
click at [459, 398] on button "Save as Draft" at bounding box center [444, 402] width 83 height 23
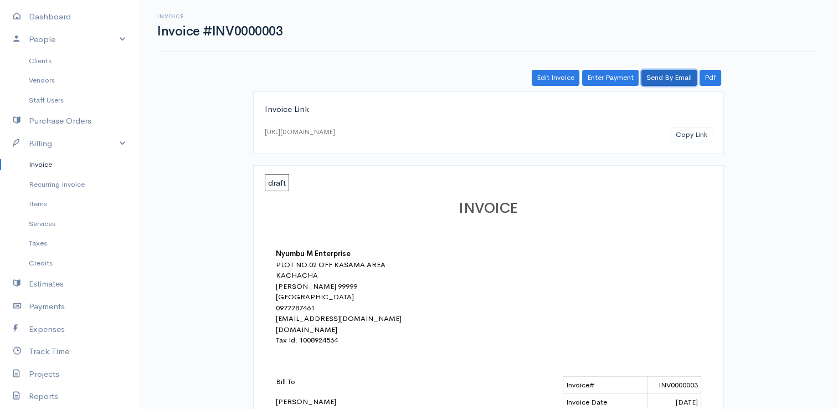
click at [669, 76] on link "Send By Email" at bounding box center [669, 78] width 55 height 16
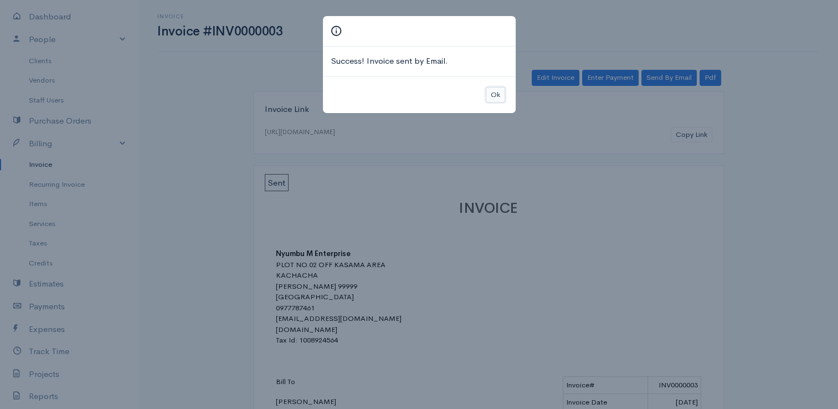
click at [491, 92] on button "Ok" at bounding box center [495, 95] width 19 height 16
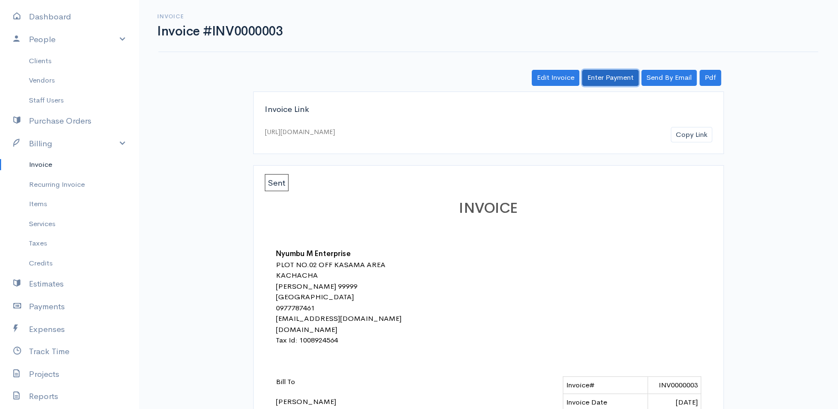
click at [603, 78] on link "Enter Payment" at bounding box center [610, 78] width 57 height 16
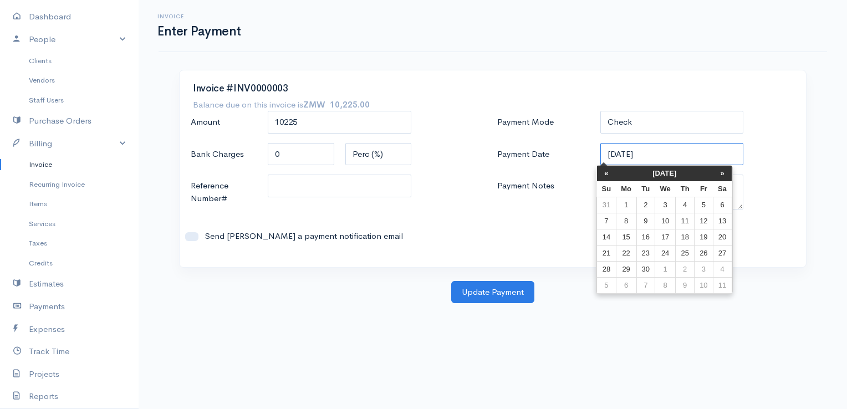
click at [634, 154] on input "[DATE]" at bounding box center [672, 154] width 144 height 23
click at [609, 172] on th "«" at bounding box center [606, 174] width 19 height 16
click at [609, 172] on th "«" at bounding box center [610, 174] width 19 height 16
click at [665, 252] on td "23" at bounding box center [669, 253] width 21 height 16
type input "[DATE]"
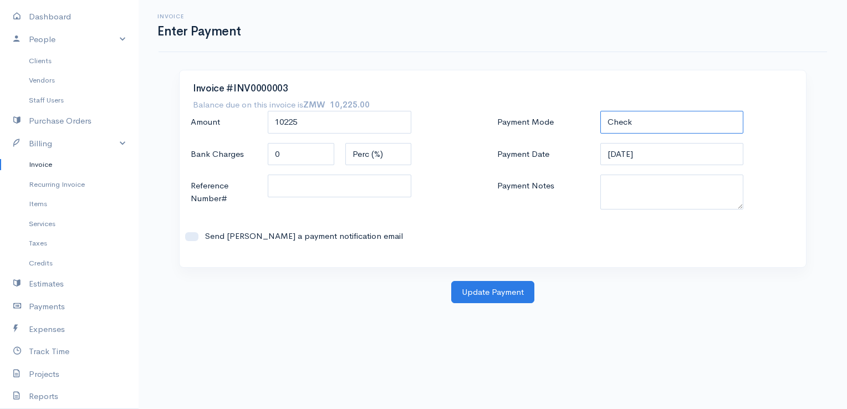
click at [642, 115] on select "Check Bank Transfer Credit Cash Debit ACH VISA MASTERCARD AMEX DISCOVER DINERS …" at bounding box center [672, 122] width 144 height 23
select select "Bank Transfer"
click at [600, 111] on select "Check Bank Transfer Credit Cash Debit ACH VISA MASTERCARD AMEX DISCOVER DINERS …" at bounding box center [672, 122] width 144 height 23
click at [486, 291] on button "Update Payment" at bounding box center [492, 292] width 83 height 23
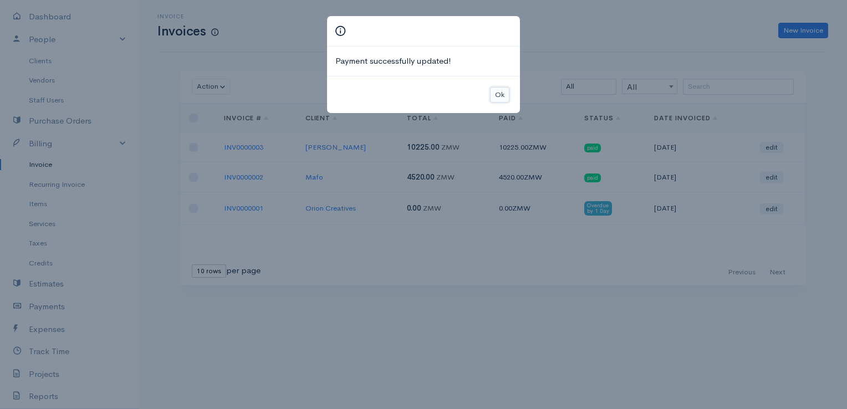
drag, startPoint x: 503, startPoint y: 92, endPoint x: 503, endPoint y: 102, distance: 10.0
click at [503, 92] on button "Ok" at bounding box center [499, 95] width 19 height 16
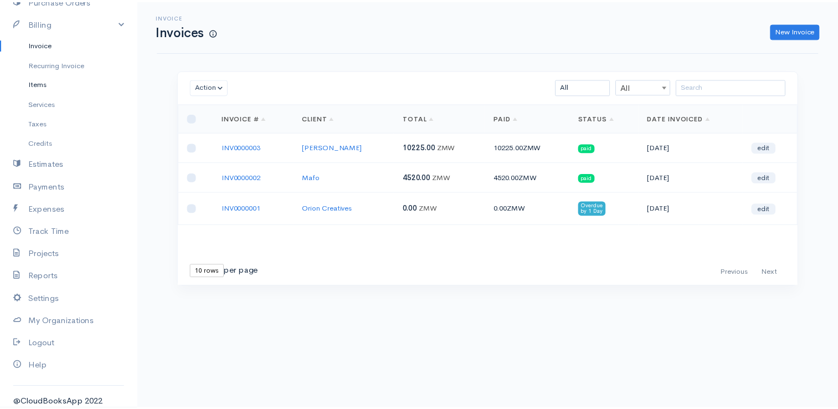
scroll to position [182, 0]
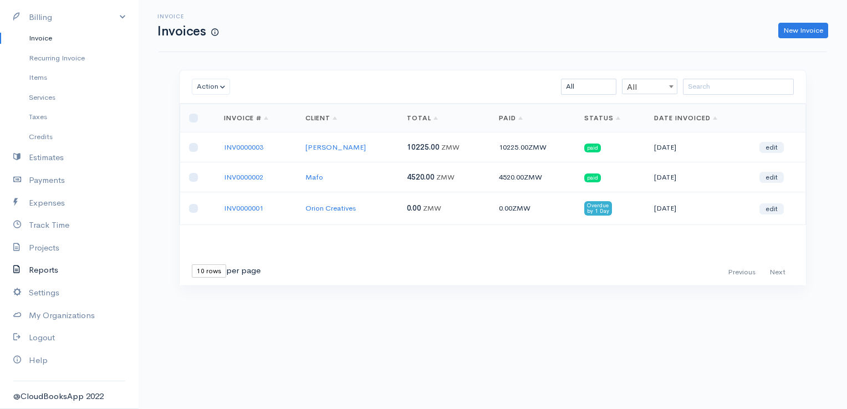
click at [37, 272] on link "Reports" at bounding box center [69, 270] width 139 height 23
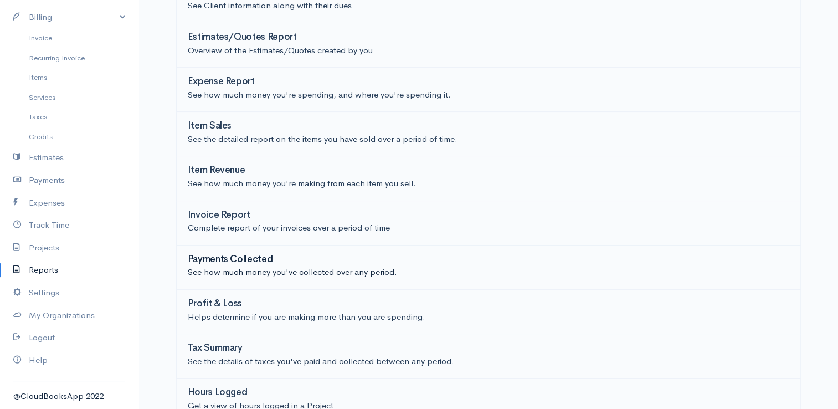
scroll to position [193, 0]
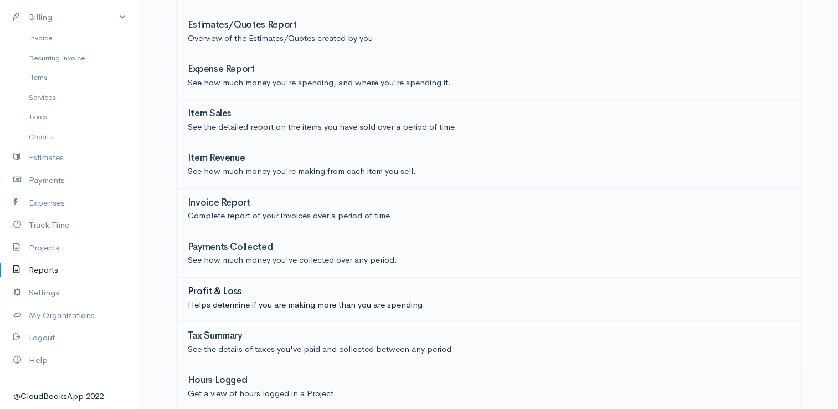
click at [239, 287] on h3 "Profit & Loss" at bounding box center [215, 291] width 55 height 11
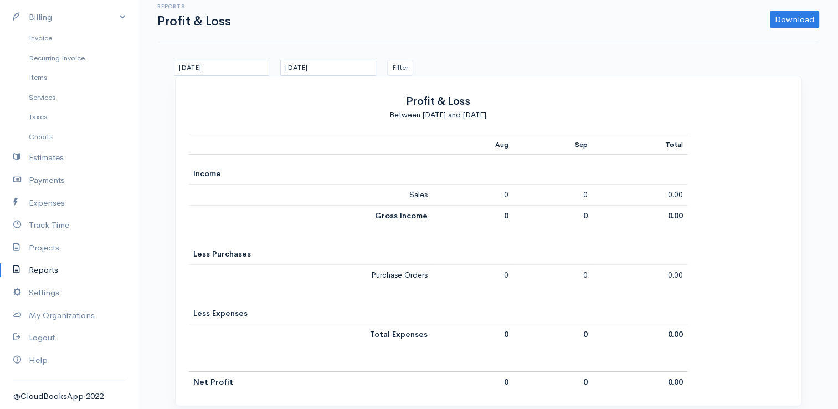
scroll to position [19, 0]
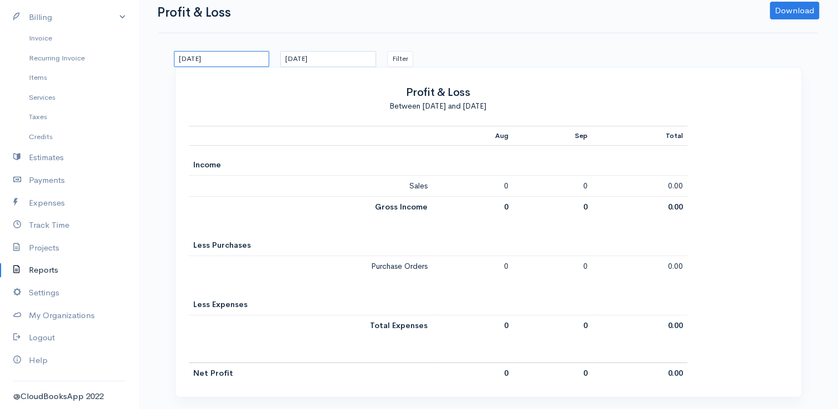
click at [222, 57] on input "[DATE]" at bounding box center [222, 59] width 96 height 16
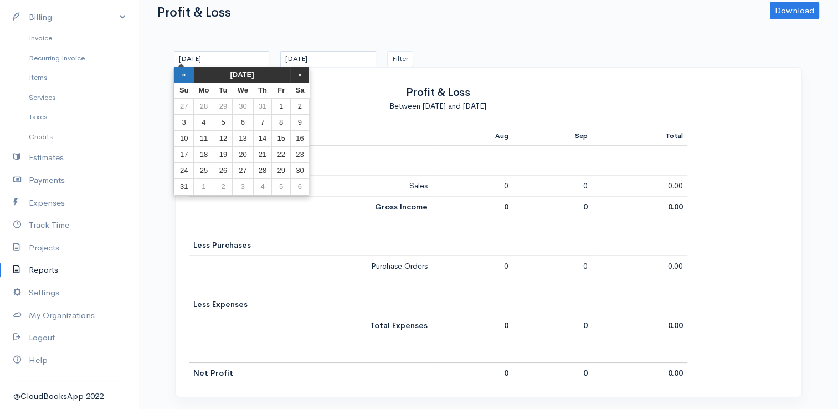
click at [187, 74] on th "«" at bounding box center [184, 75] width 19 height 16
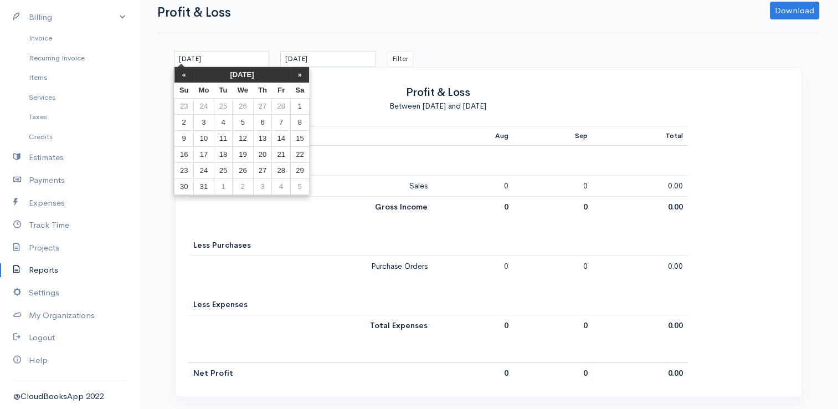
click at [187, 74] on th "«" at bounding box center [184, 75] width 19 height 16
click at [307, 76] on th "»" at bounding box center [299, 75] width 19 height 16
click at [245, 103] on td "1" at bounding box center [243, 107] width 21 height 16
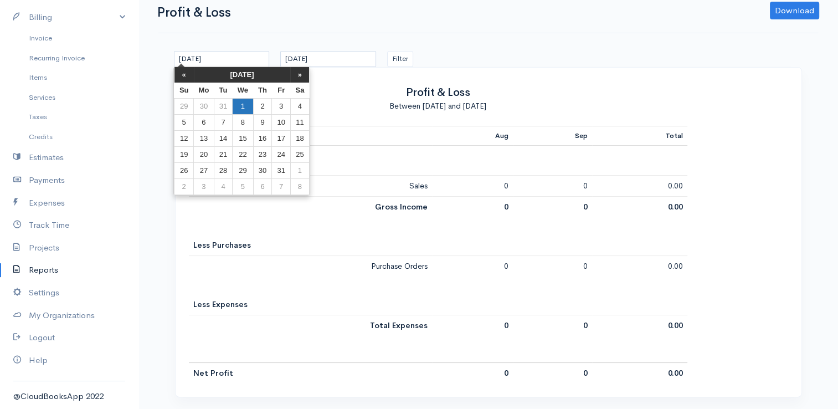
type input "[DATE]"
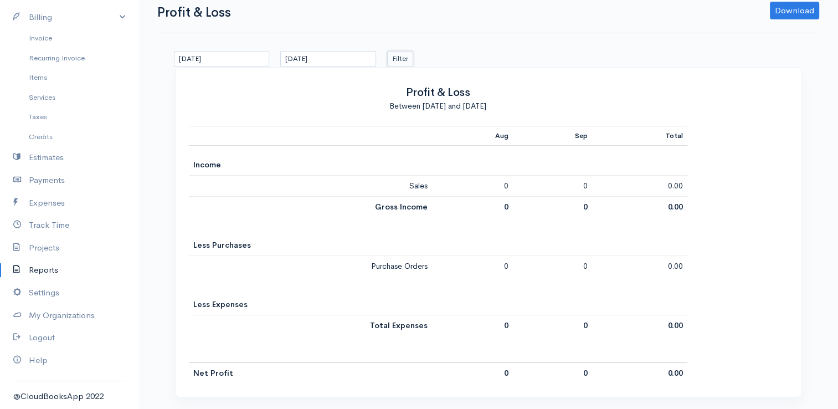
click at [397, 58] on button "Filter" at bounding box center [400, 59] width 26 height 16
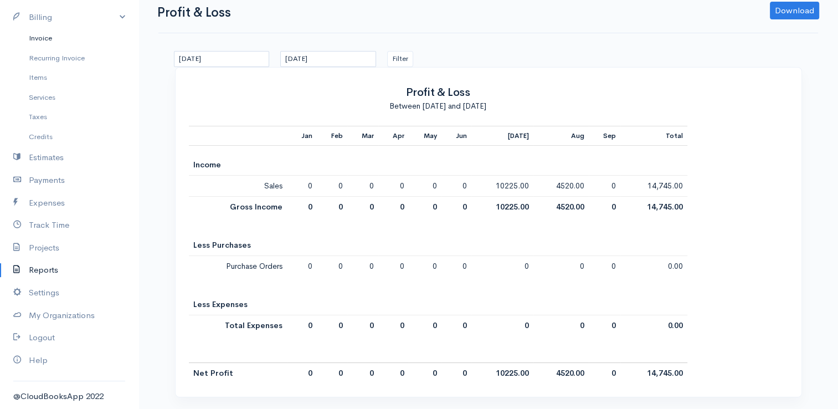
click at [49, 39] on link "Invoice" at bounding box center [69, 38] width 139 height 20
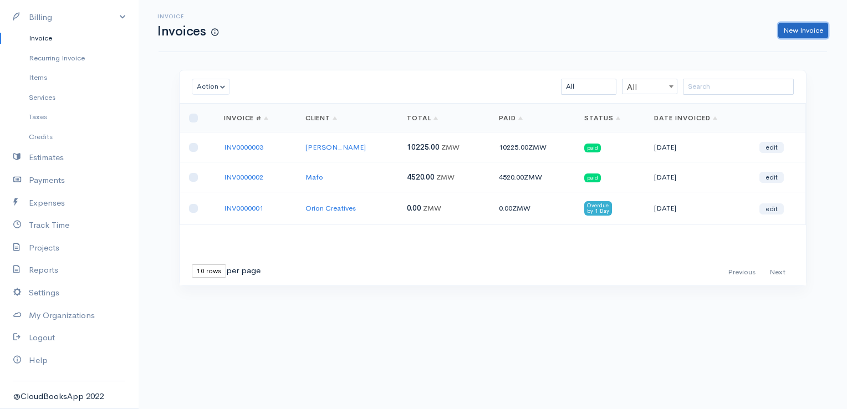
click at [813, 27] on link "New Invoice" at bounding box center [803, 31] width 50 height 16
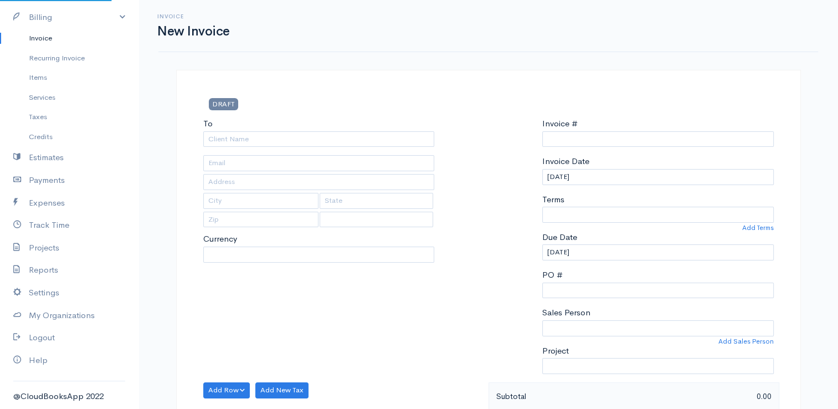
select select "ZMW"
select select "[GEOGRAPHIC_DATA]"
type input "INV0000004"
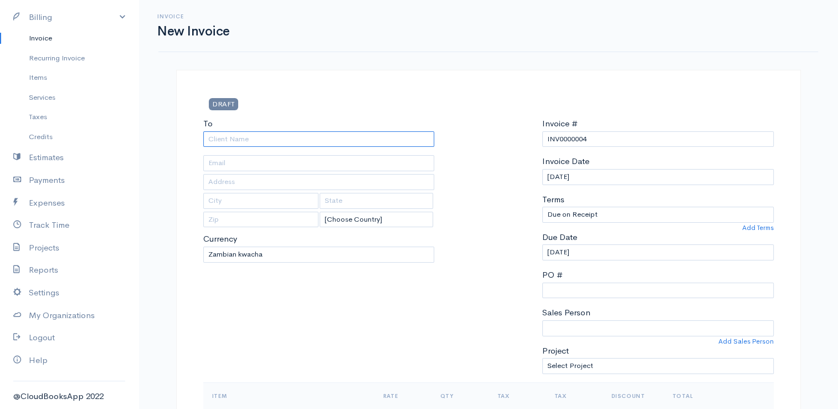
click at [258, 139] on input "To" at bounding box center [319, 139] width 232 height 16
type input "OINAN"
click at [606, 176] on input "[DATE]" at bounding box center [658, 177] width 232 height 16
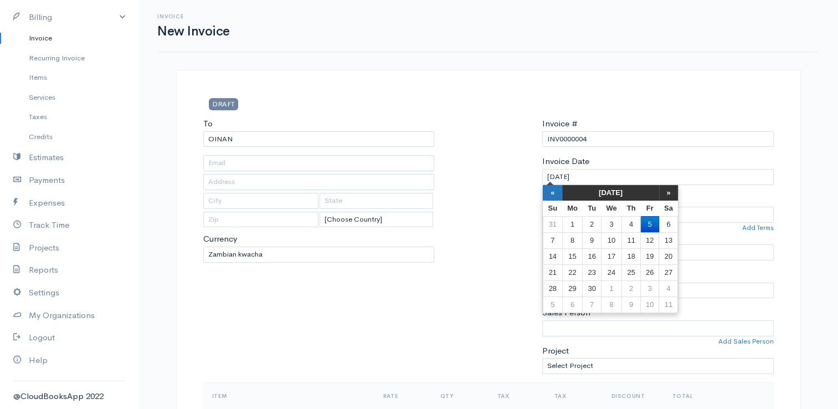
click at [557, 193] on th "«" at bounding box center [552, 193] width 19 height 16
click at [615, 272] on td "23" at bounding box center [611, 272] width 21 height 16
type input "[DATE]"
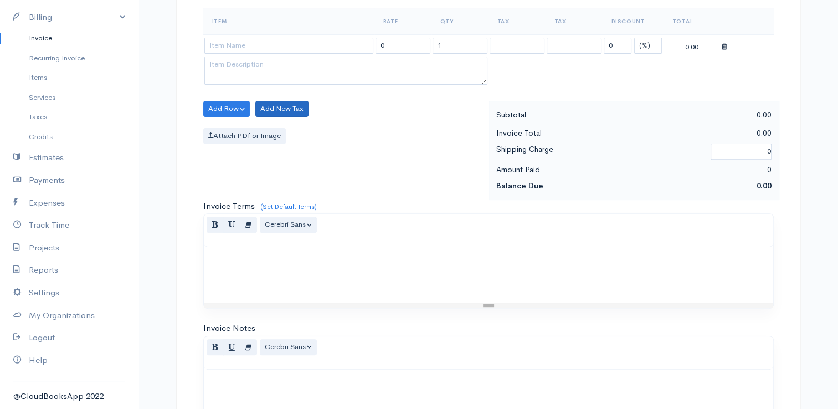
scroll to position [388, 0]
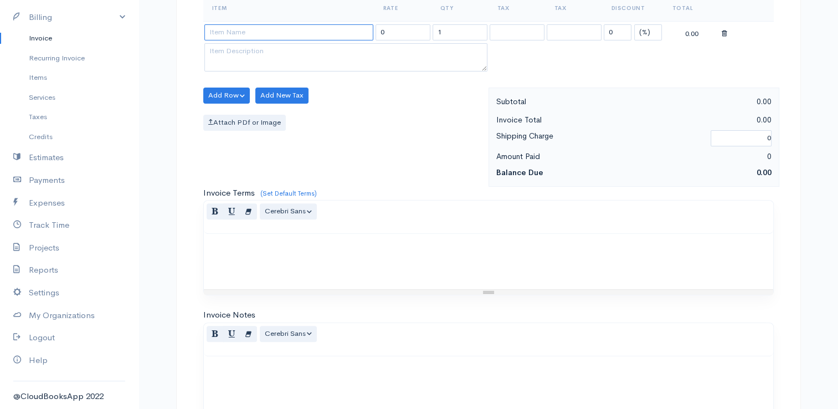
click at [258, 30] on input at bounding box center [288, 32] width 169 height 16
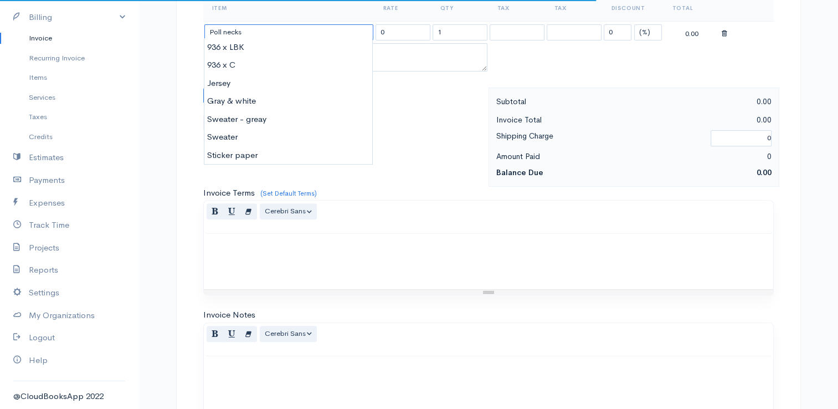
type input "Poll necks"
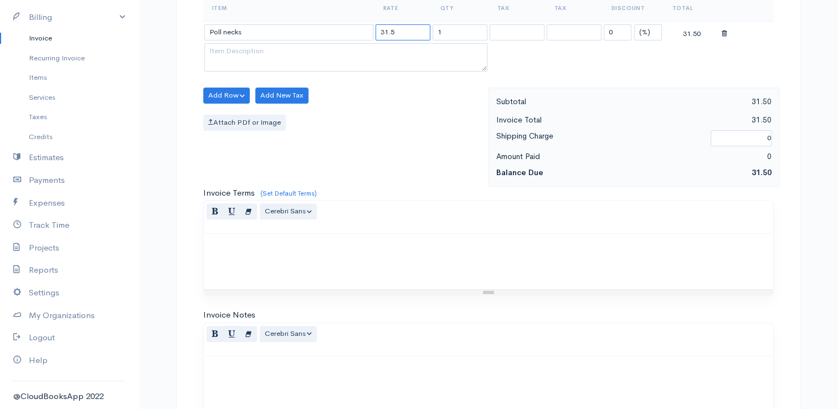
type input "31.5"
type input "4"
click at [211, 95] on button "Add Row" at bounding box center [226, 96] width 47 height 16
click at [238, 116] on link "Add Item Row" at bounding box center [248, 118] width 88 height 19
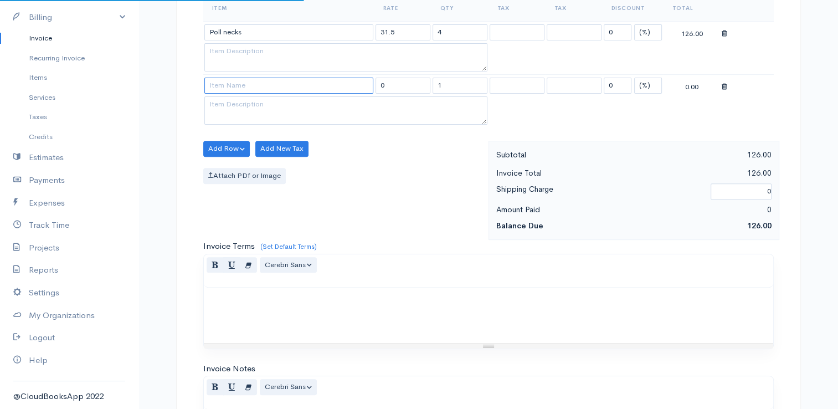
click at [263, 78] on input at bounding box center [288, 86] width 169 height 16
type input "Coats"
click at [392, 85] on input "1" at bounding box center [403, 86] width 55 height 16
type input "170"
click at [219, 147] on button "Add Row" at bounding box center [226, 149] width 47 height 16
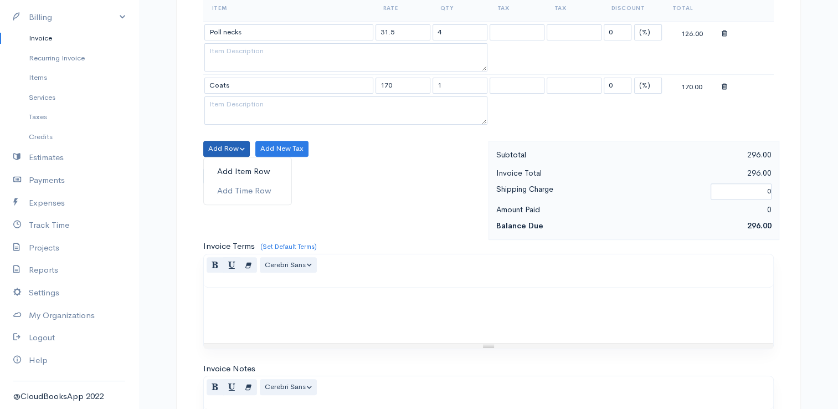
click at [245, 168] on link "Add Item Row" at bounding box center [248, 171] width 88 height 19
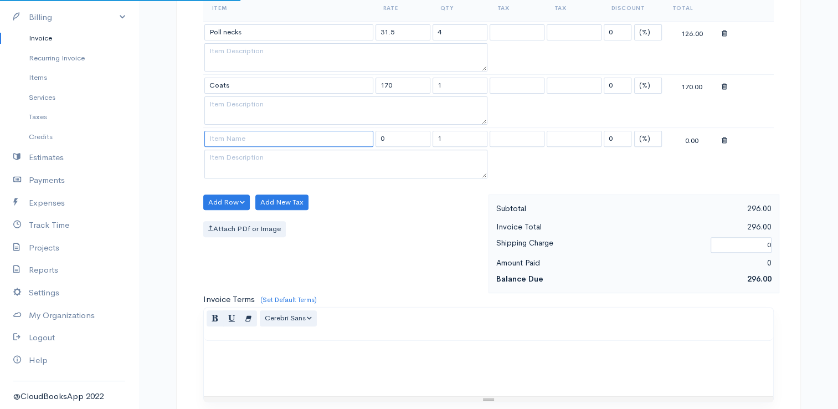
click at [240, 134] on input at bounding box center [288, 139] width 169 height 16
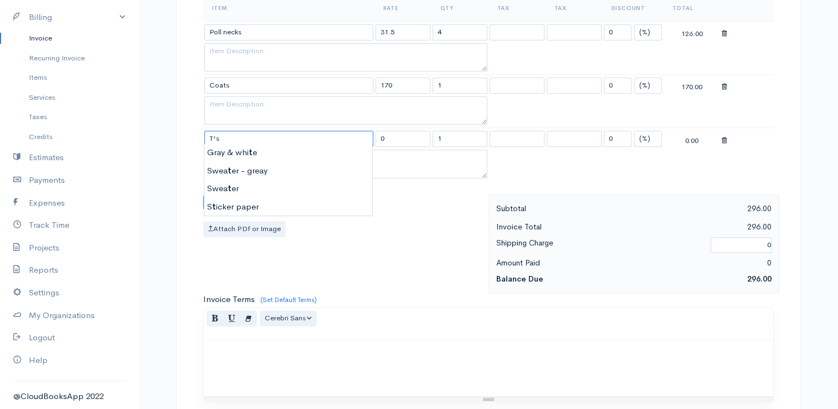
type input "T's"
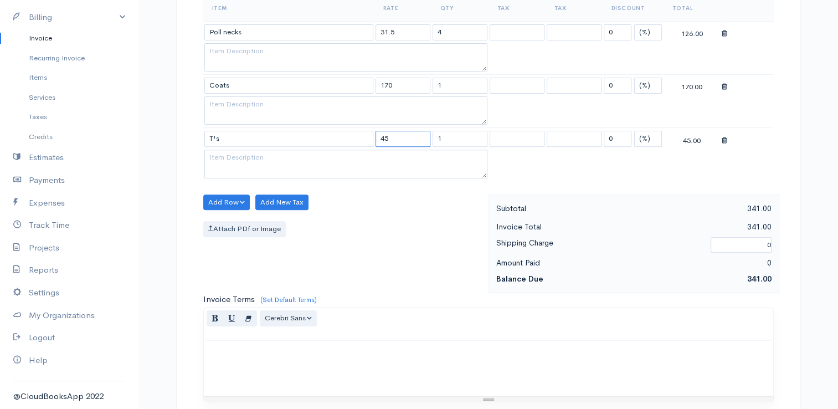
type input "45"
click at [222, 196] on button "Add Row" at bounding box center [226, 202] width 47 height 16
click at [253, 223] on link "Add Item Row" at bounding box center [248, 225] width 88 height 19
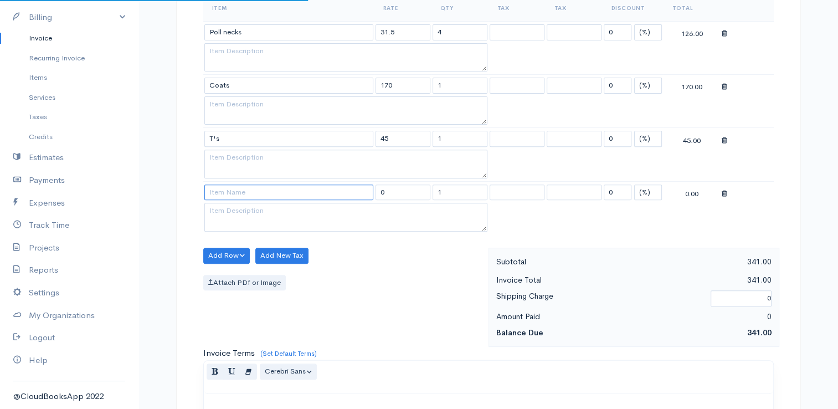
click at [243, 191] on input at bounding box center [288, 193] width 169 height 16
type input "Dress"
type input "37"
click at [212, 250] on button "Add Row" at bounding box center [226, 256] width 47 height 16
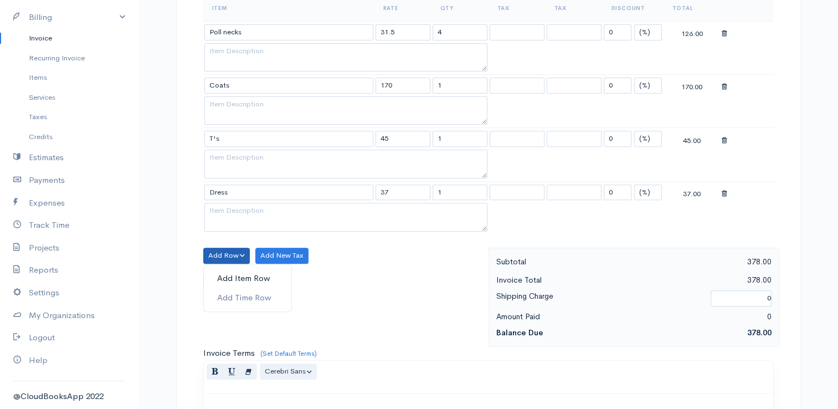
click at [228, 275] on link "Add Item Row" at bounding box center [248, 278] width 88 height 19
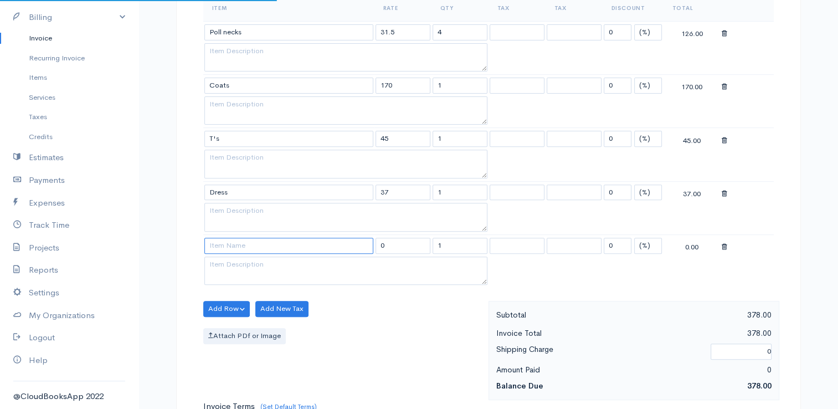
click at [226, 240] on input at bounding box center [288, 246] width 169 height 16
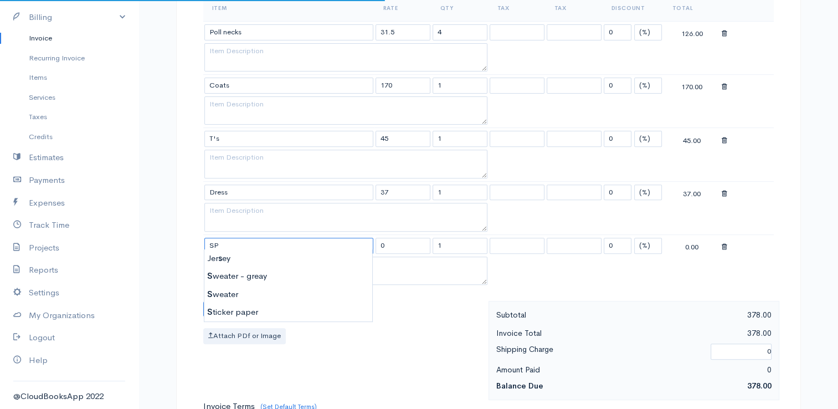
type input "SP"
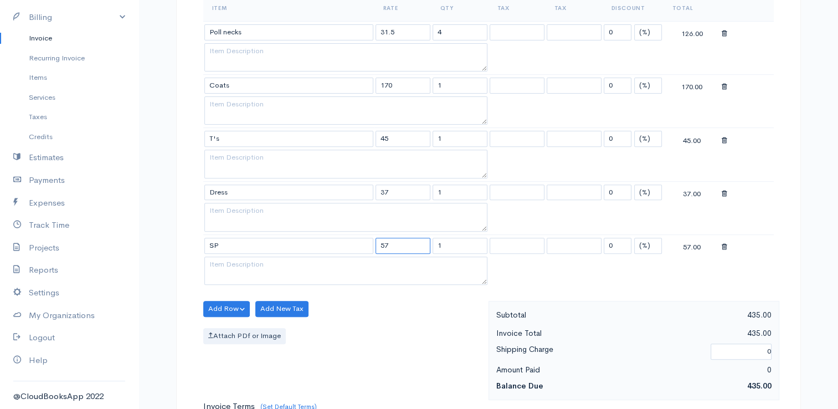
type input "57"
click at [224, 301] on button "Add Row" at bounding box center [226, 309] width 47 height 16
click at [234, 326] on link "Add Item Row" at bounding box center [248, 331] width 88 height 19
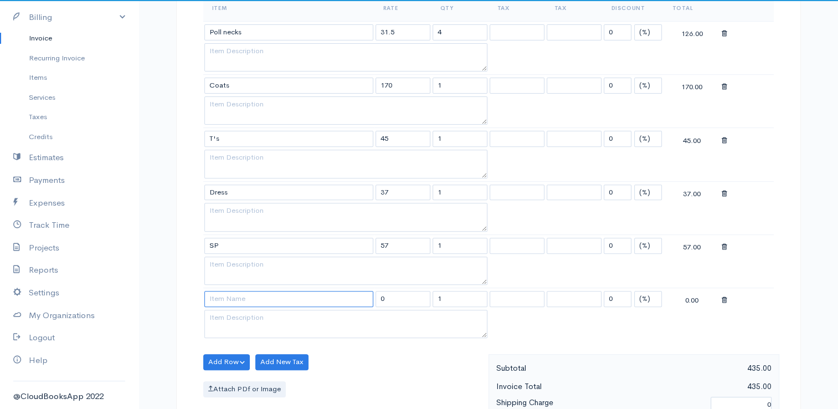
click at [250, 291] on input at bounding box center [288, 299] width 169 height 16
type input "Golf t's"
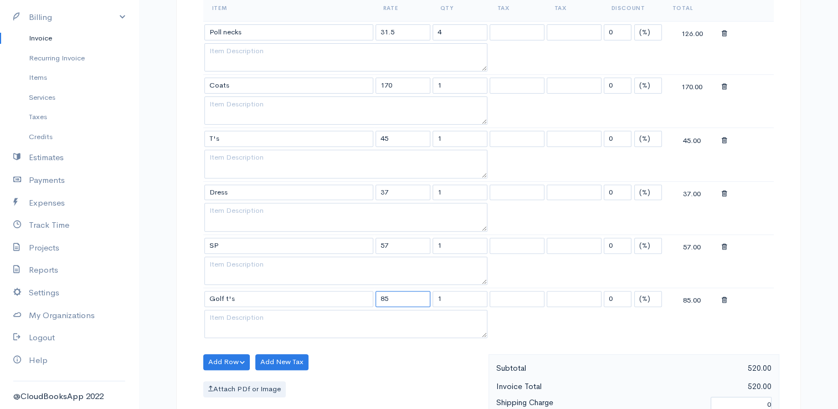
type input "85"
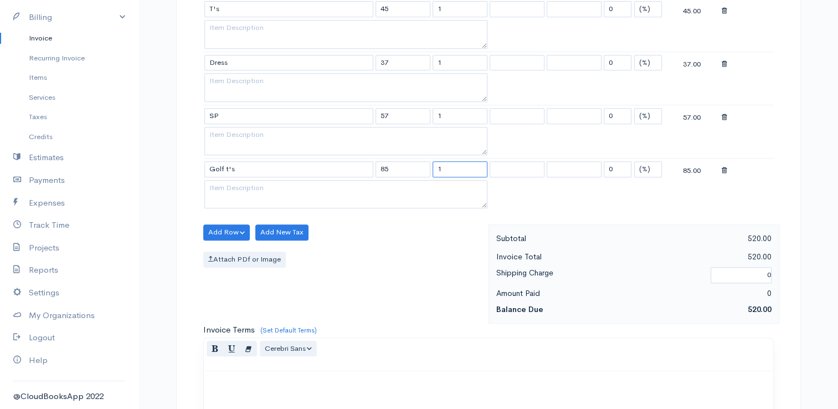
scroll to position [554, 0]
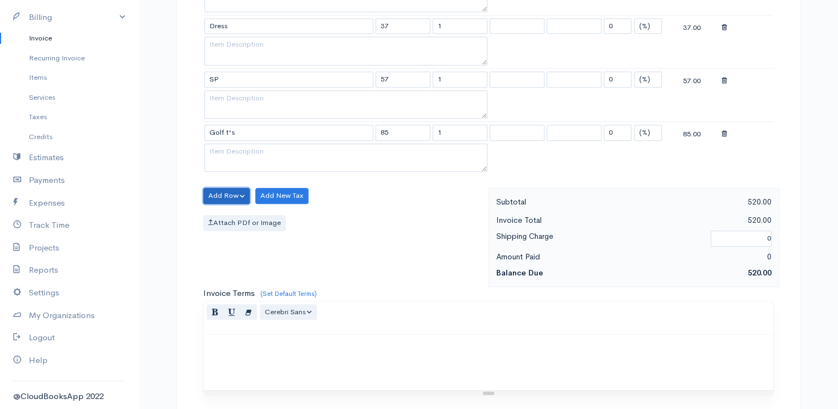
click at [215, 194] on button "Add Row" at bounding box center [226, 196] width 47 height 16
click at [235, 211] on link "Add Item Row" at bounding box center [248, 218] width 88 height 19
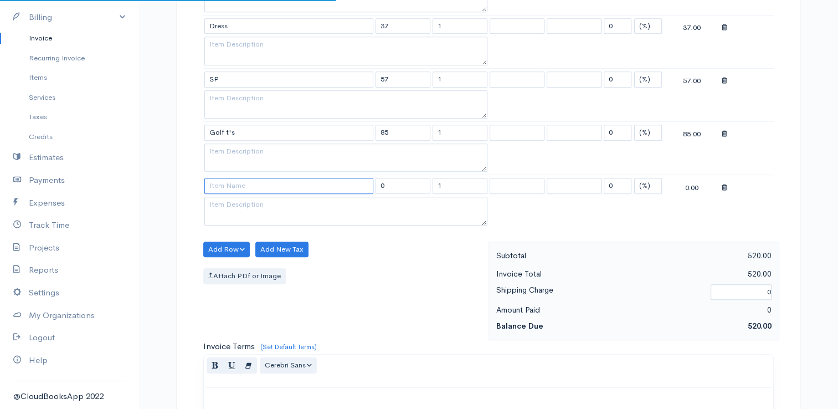
click at [239, 186] on input at bounding box center [288, 186] width 169 height 16
type input "Kids gt's"
type input "44"
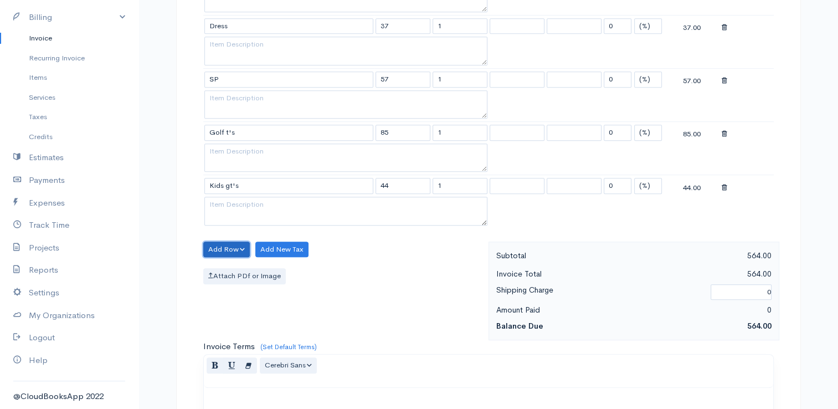
click at [221, 242] on button "Add Row" at bounding box center [226, 250] width 47 height 16
click at [234, 268] on link "Add Item Row" at bounding box center [248, 272] width 88 height 19
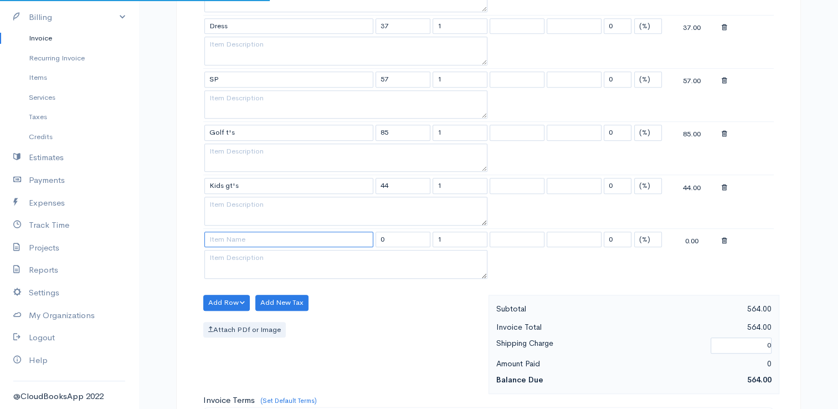
click at [254, 234] on input at bounding box center [288, 240] width 169 height 16
type input "Kids SP"
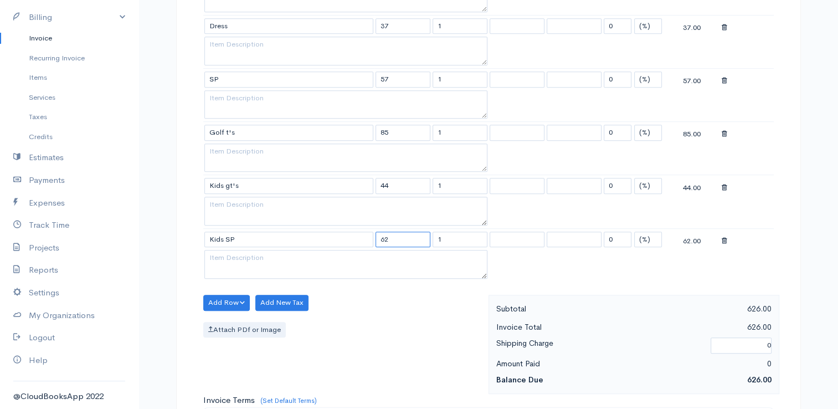
type input "62"
click at [228, 295] on button "Add Row" at bounding box center [226, 303] width 47 height 16
click at [243, 316] on link "Add Item Row" at bounding box center [248, 325] width 88 height 19
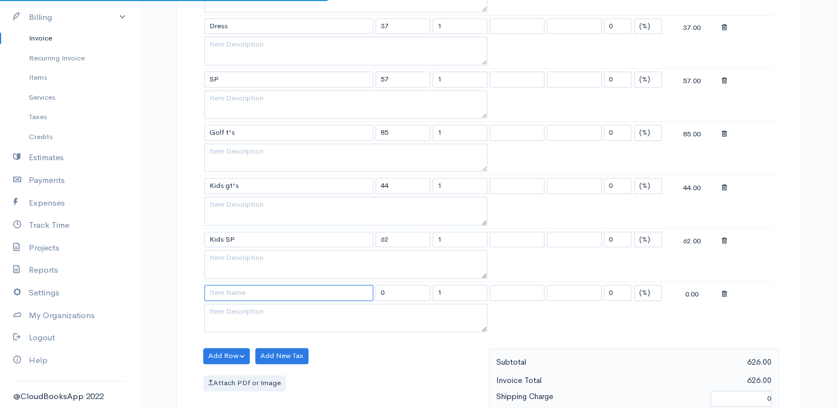
click at [244, 285] on input at bounding box center [288, 293] width 169 height 16
type input "WS"
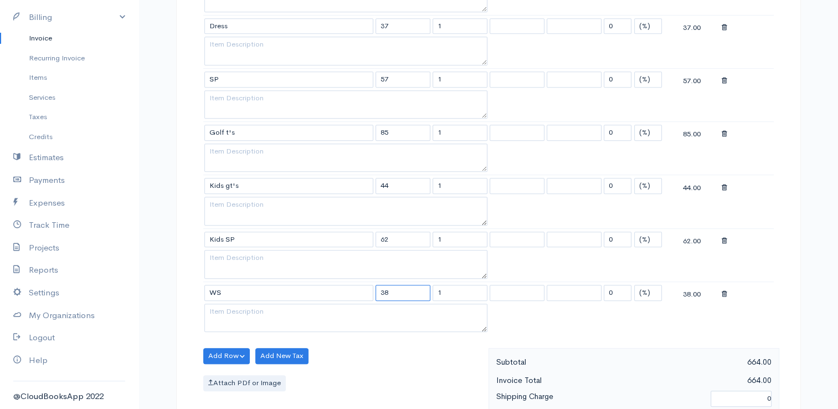
type input "38"
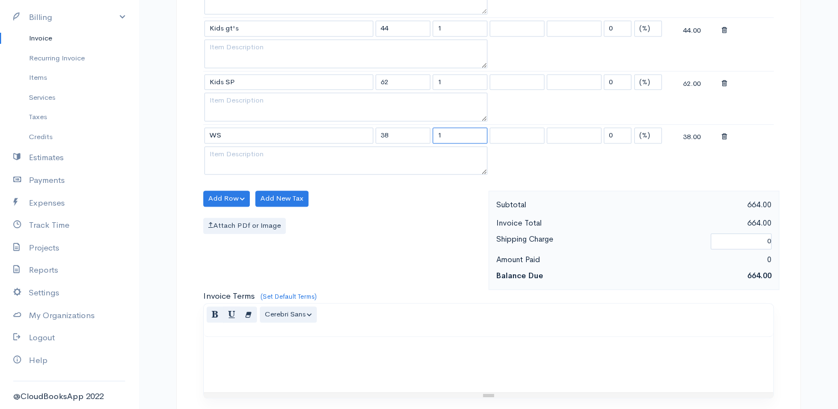
scroll to position [720, 0]
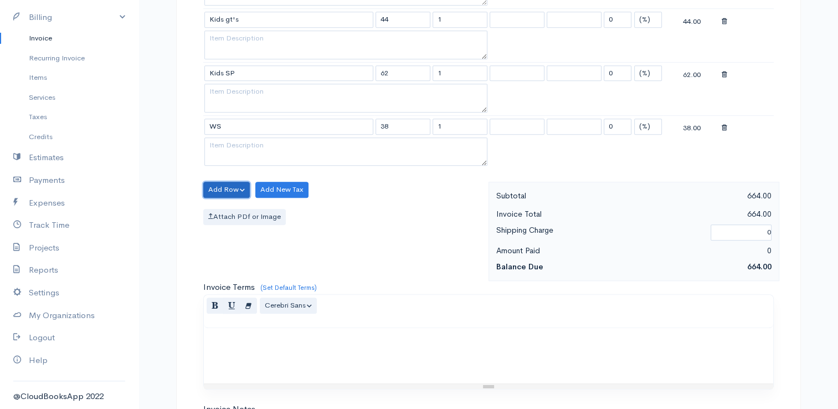
drag, startPoint x: 212, startPoint y: 181, endPoint x: 237, endPoint y: 183, distance: 25.0
click at [213, 182] on button "Add Row" at bounding box center [226, 190] width 47 height 16
click at [251, 203] on link "Add Item Row" at bounding box center [248, 212] width 88 height 19
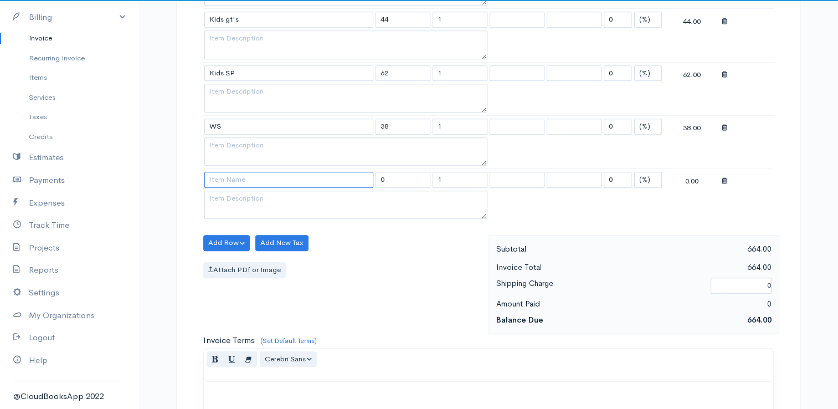
click at [244, 176] on input at bounding box center [288, 180] width 169 height 16
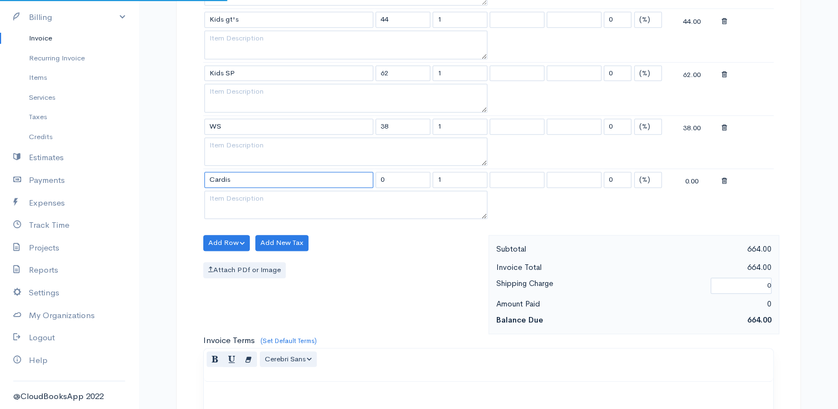
type input "Cardis"
type input "165"
click at [227, 236] on button "Add Row" at bounding box center [226, 243] width 47 height 16
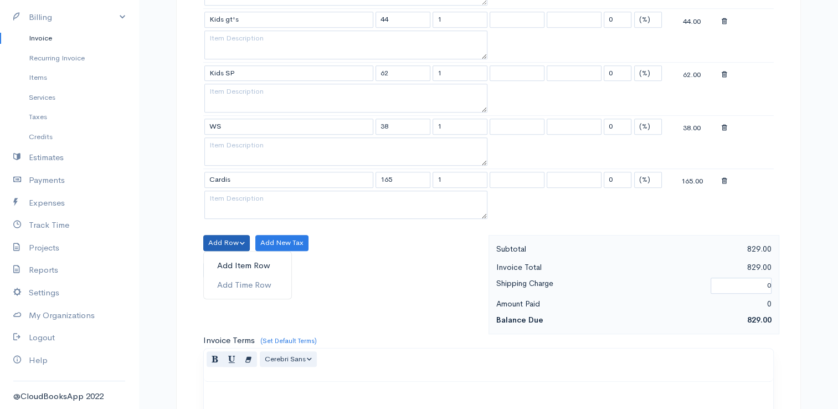
click at [237, 257] on link "Add Item Row" at bounding box center [248, 265] width 88 height 19
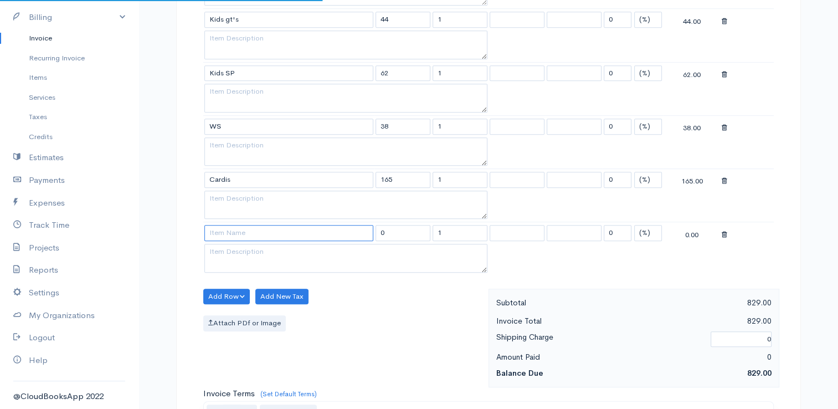
click at [235, 225] on input at bounding box center [288, 233] width 169 height 16
type input "Scarf"
type input "20"
click at [230, 289] on button "Add Row" at bounding box center [226, 297] width 47 height 16
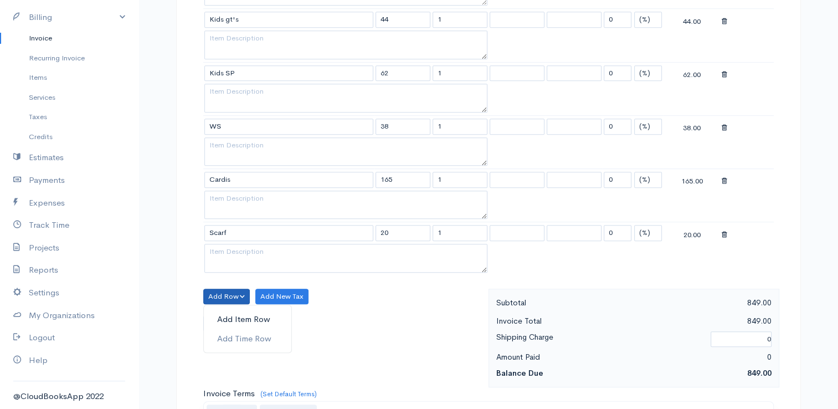
click at [234, 310] on link "Add Item Row" at bounding box center [248, 319] width 88 height 19
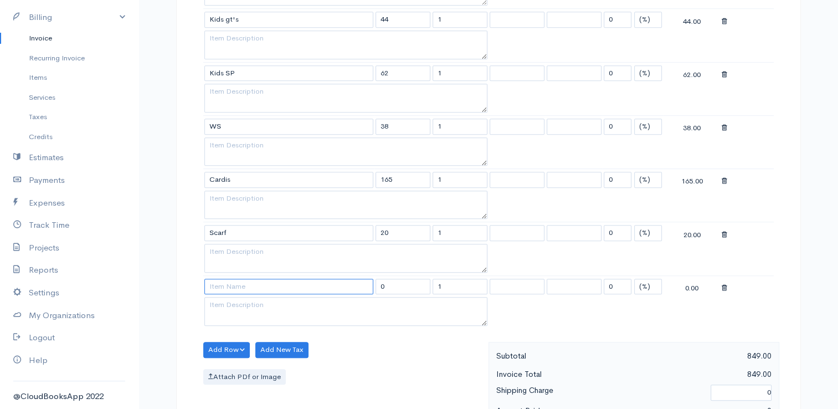
click at [238, 283] on input at bounding box center [288, 287] width 169 height 16
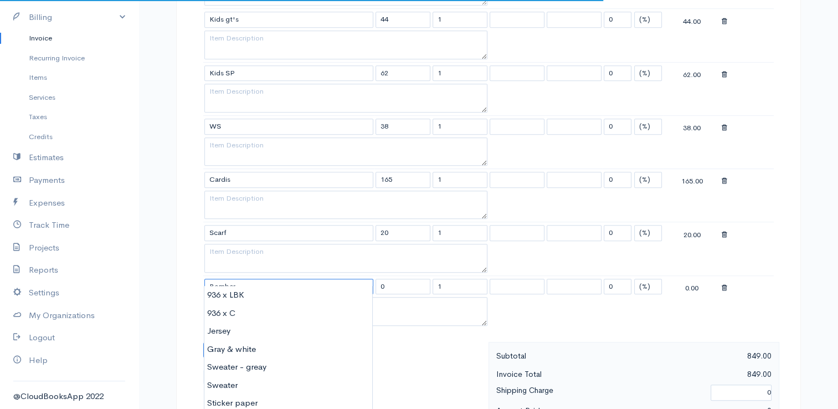
type input "Bomber"
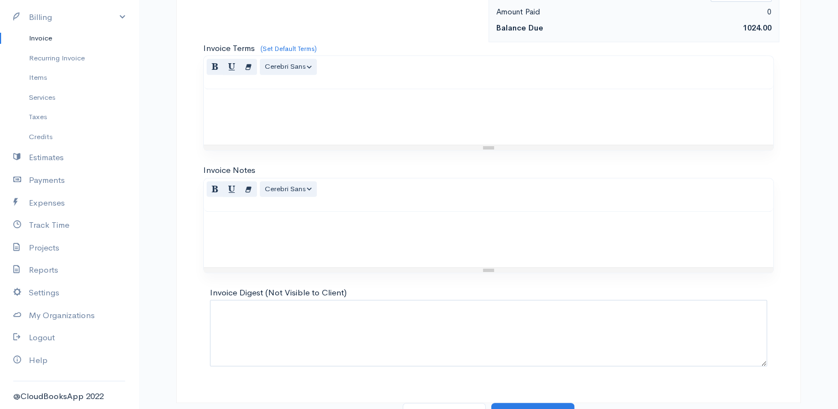
scroll to position [1125, 0]
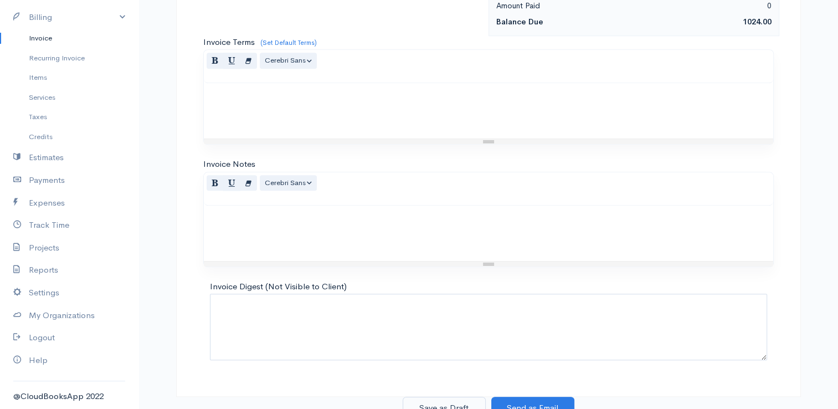
type input "175"
click at [446, 398] on button "Save as Draft" at bounding box center [444, 408] width 83 height 23
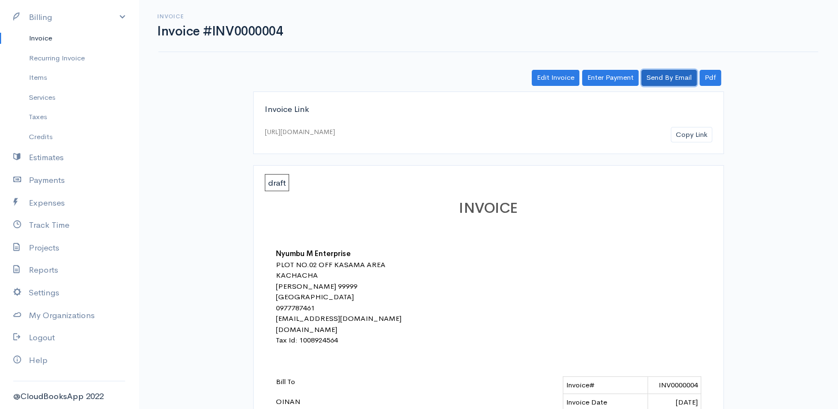
click at [672, 75] on link "Send By Email" at bounding box center [669, 78] width 55 height 16
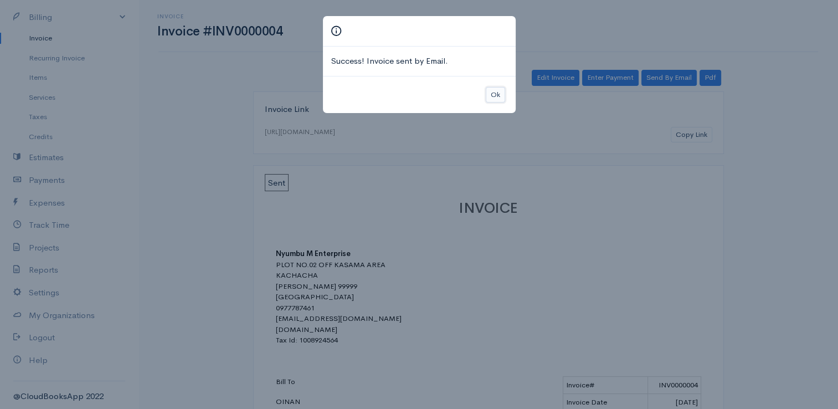
click at [496, 94] on button "Ok" at bounding box center [495, 95] width 19 height 16
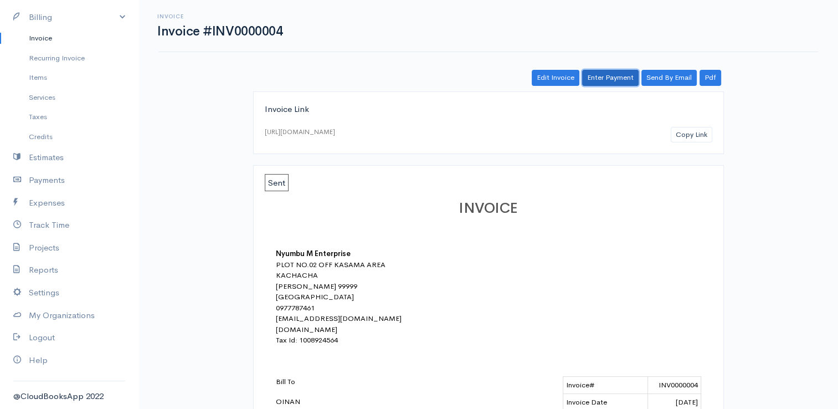
click at [615, 78] on link "Enter Payment" at bounding box center [610, 78] width 57 height 16
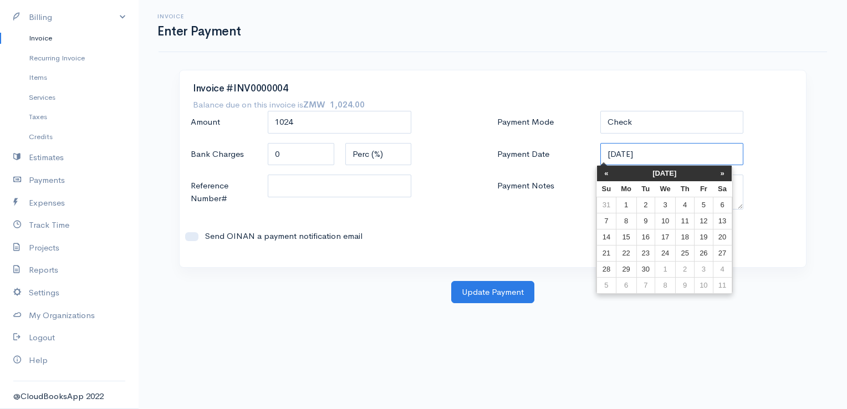
click at [657, 150] on input "[DATE]" at bounding box center [672, 154] width 144 height 23
click at [600, 169] on th "«" at bounding box center [606, 174] width 19 height 16
click at [601, 170] on th "«" at bounding box center [610, 174] width 19 height 16
click at [663, 246] on td "23" at bounding box center [669, 253] width 21 height 16
type input "[DATE]"
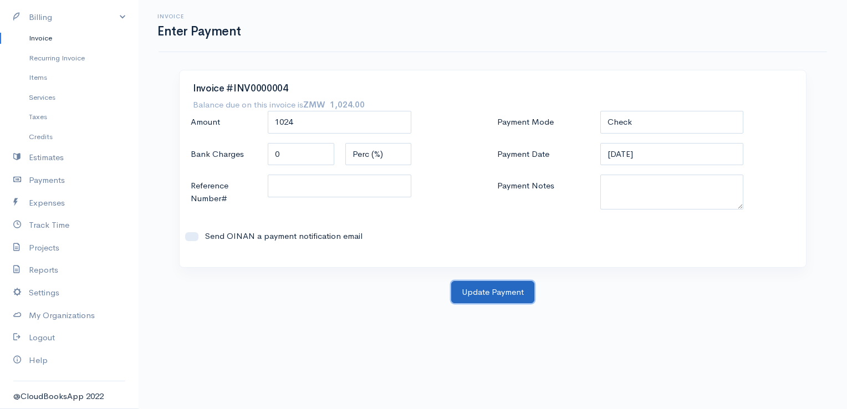
click at [487, 289] on button "Update Payment" at bounding box center [492, 292] width 83 height 23
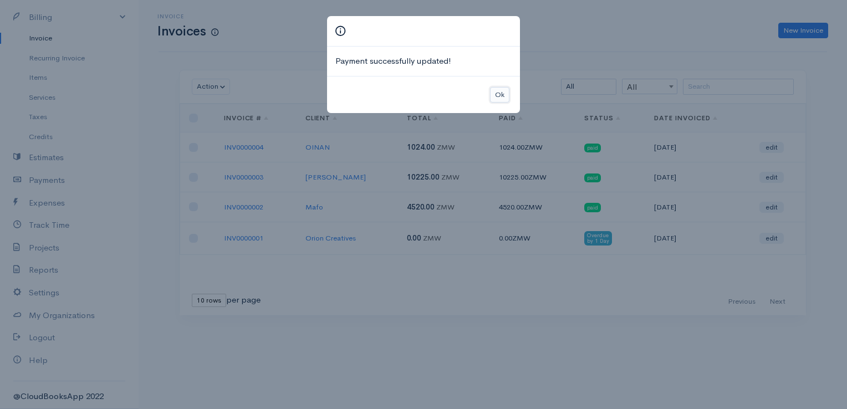
click at [504, 93] on button "Ok" at bounding box center [499, 95] width 19 height 16
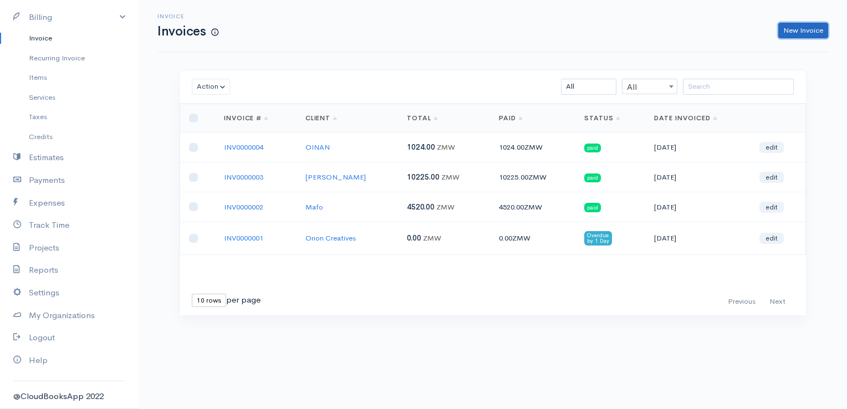
drag, startPoint x: 792, startPoint y: 35, endPoint x: 769, endPoint y: 48, distance: 26.0
click at [792, 35] on link "New Invoice" at bounding box center [803, 31] width 50 height 16
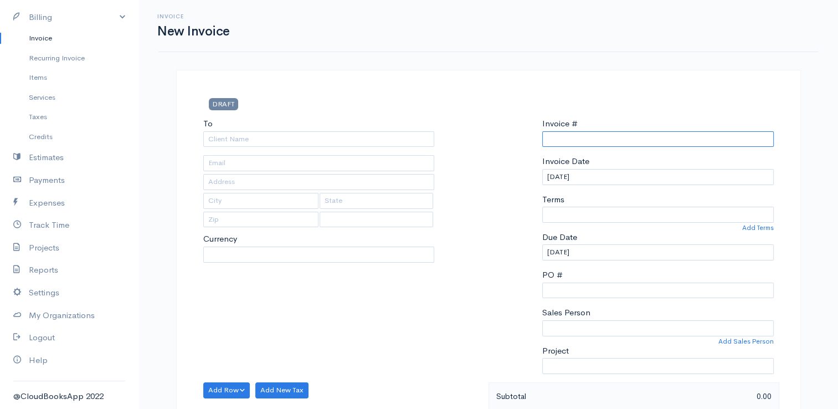
click at [585, 141] on input "Invoice #" at bounding box center [658, 139] width 232 height 16
type input "INV0000004"
type input "OINAN"
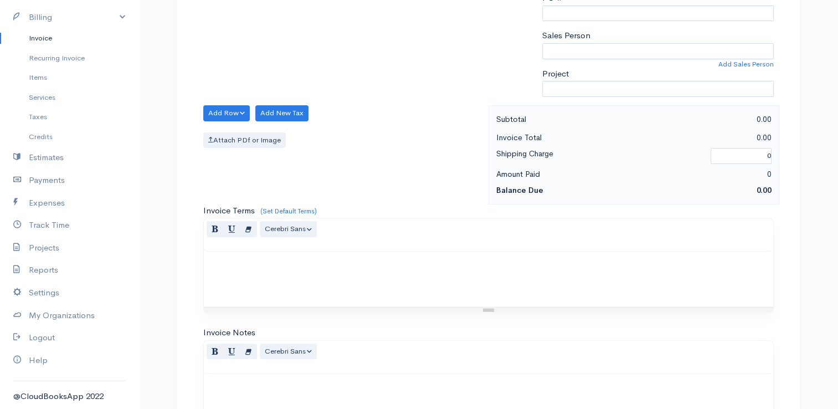
scroll to position [55, 0]
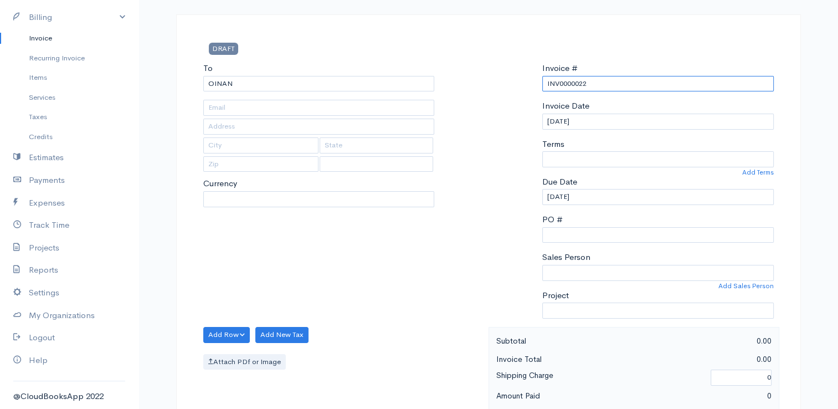
type input "INV0000022"
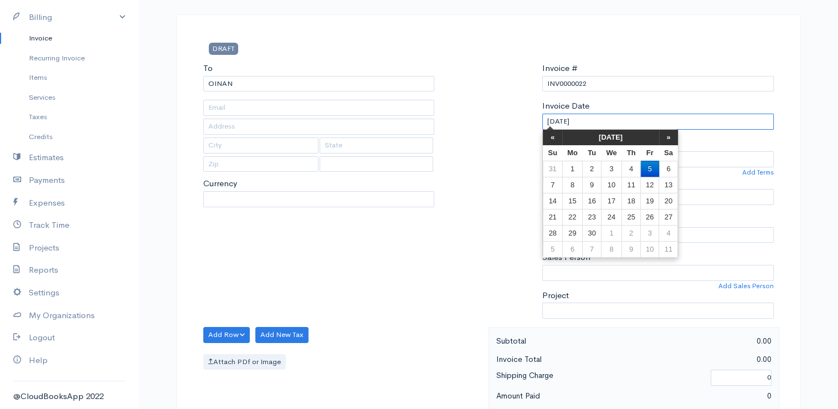
click at [596, 122] on input "[DATE]" at bounding box center [658, 122] width 232 height 16
click at [556, 138] on th "«" at bounding box center [552, 138] width 19 height 16
click at [650, 165] on td "1" at bounding box center [650, 169] width 18 height 16
type input "[DATE]"
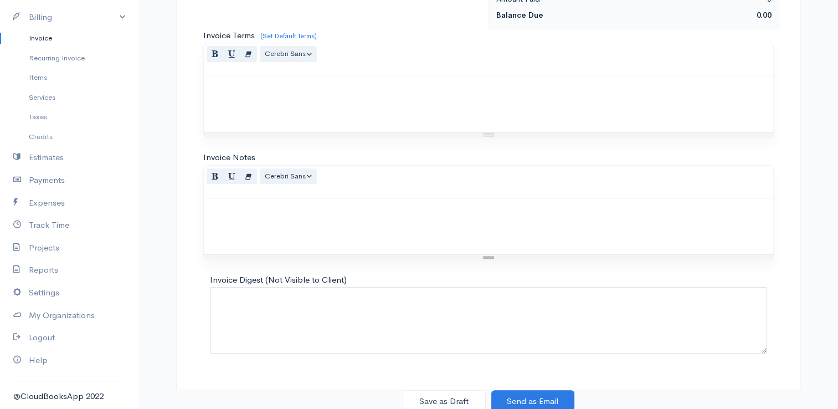
scroll to position [341, 0]
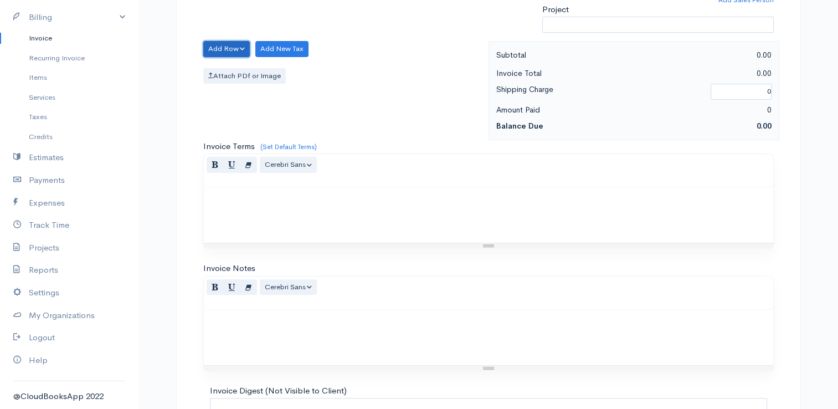
click at [224, 50] on button "Add Row" at bounding box center [226, 49] width 47 height 16
click at [222, 65] on link "Add Item Row" at bounding box center [248, 71] width 88 height 19
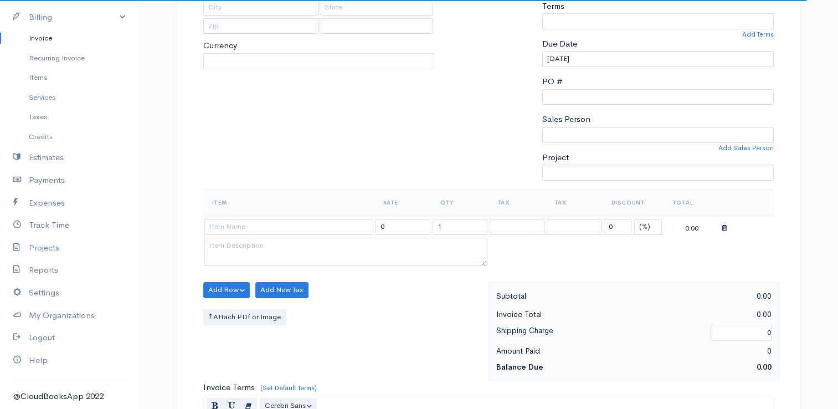
scroll to position [175, 0]
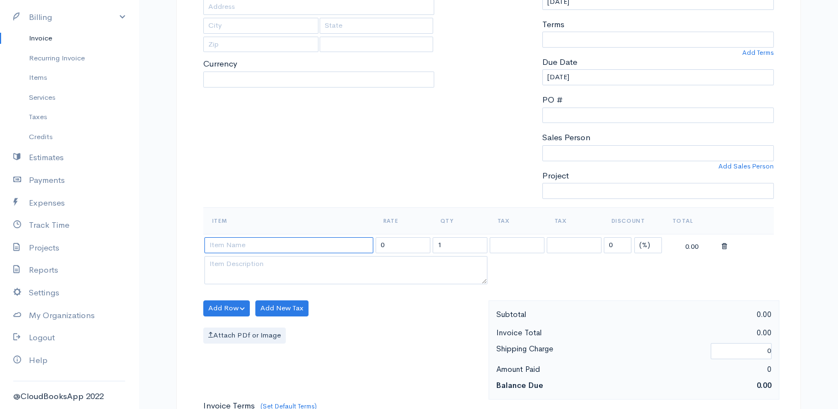
click at [284, 248] on input at bounding box center [288, 245] width 169 height 16
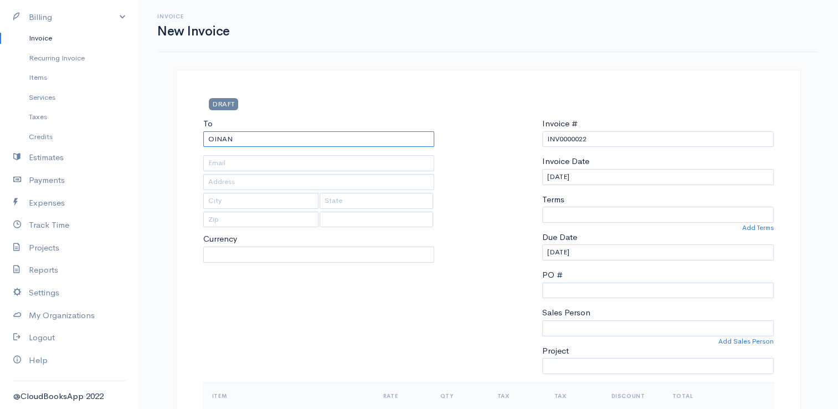
click at [250, 138] on input "OINAN" at bounding box center [319, 139] width 232 height 16
type input "O"
type input "Sellah"
click at [490, 103] on div "DRAFT" at bounding box center [489, 107] width 582 height 19
